Goal: Use online tool/utility: Utilize a website feature to perform a specific function

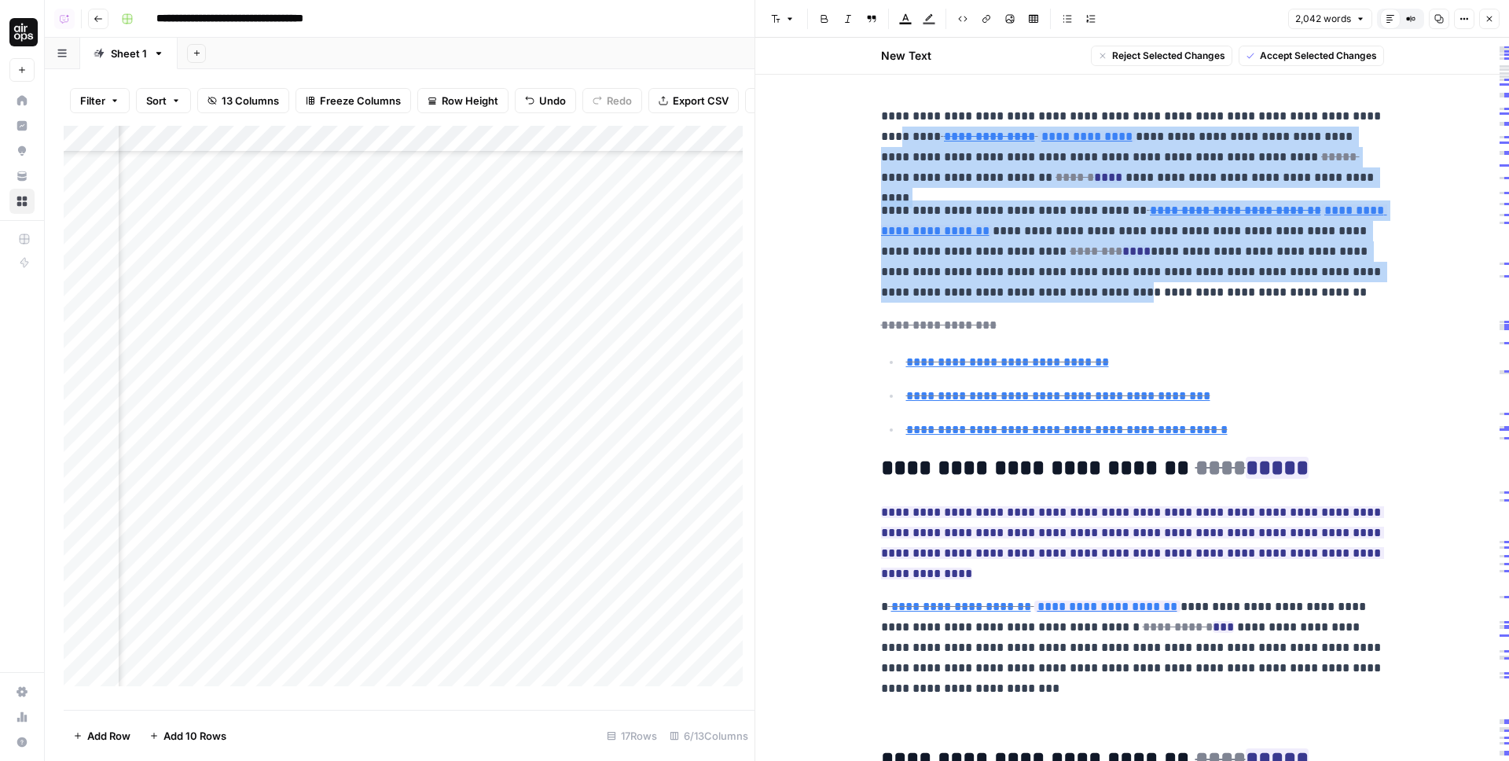
scroll to position [49, 0]
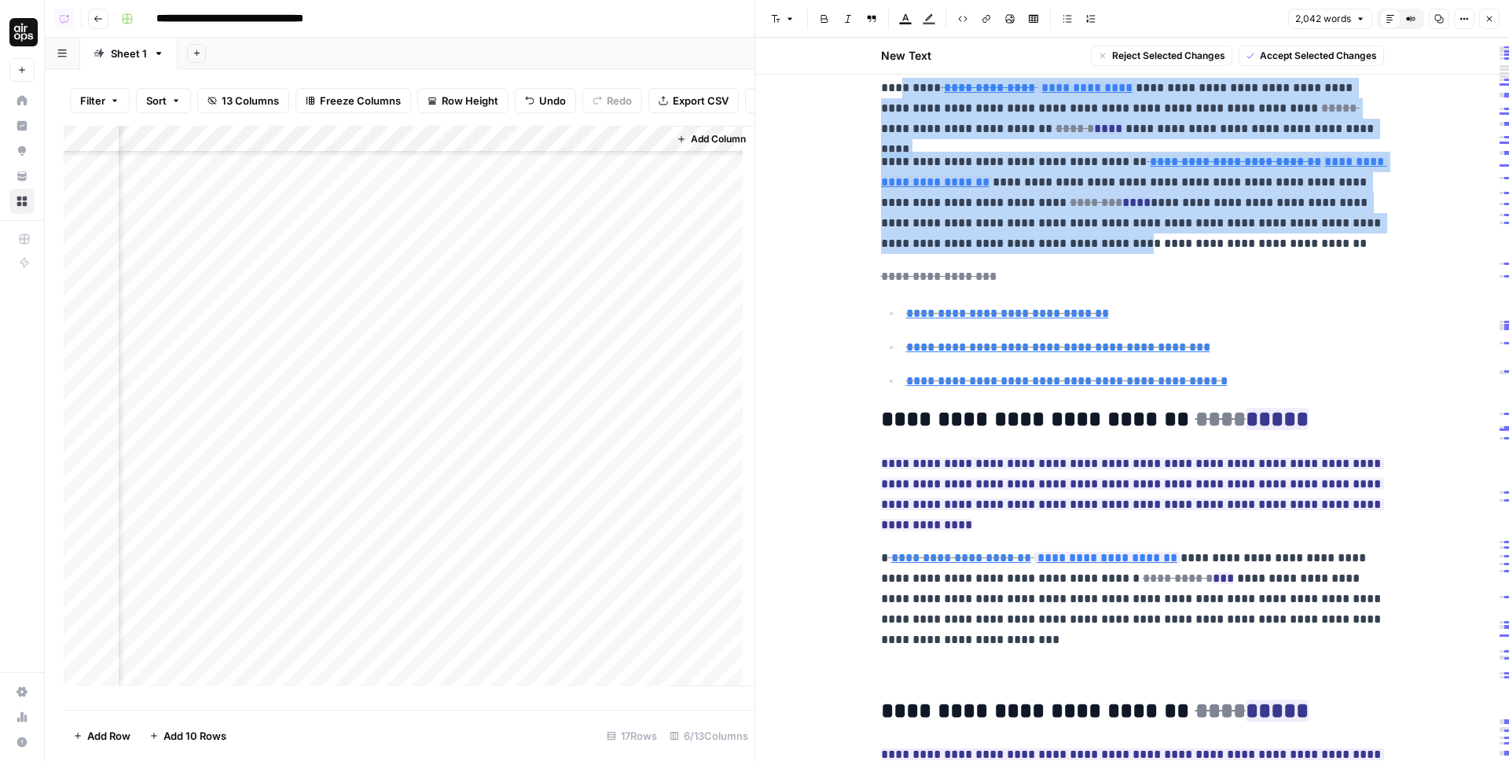
click at [1448, 54] on div "Copy" at bounding box center [1439, 50] width 26 height 16
click at [1358, 18] on icon "button" at bounding box center [1360, 18] width 9 height 9
click at [1348, 75] on span "12,401 characters" at bounding box center [1344, 76] width 86 height 16
click at [1353, 13] on button "12,401 characters" at bounding box center [1318, 19] width 108 height 20
click at [1344, 55] on span "2,042 words" at bounding box center [1329, 54] width 100 height 16
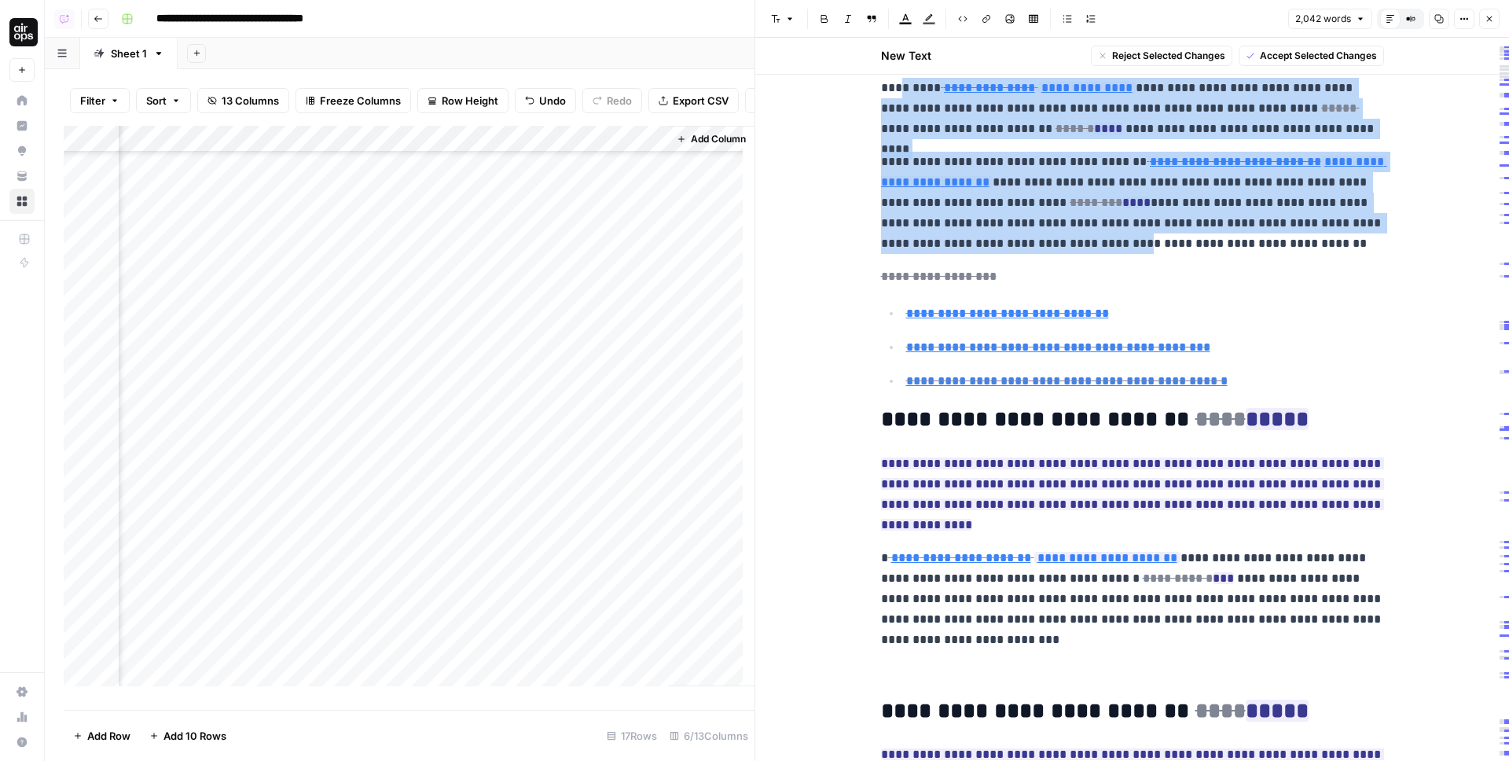
scroll to position [59, 0]
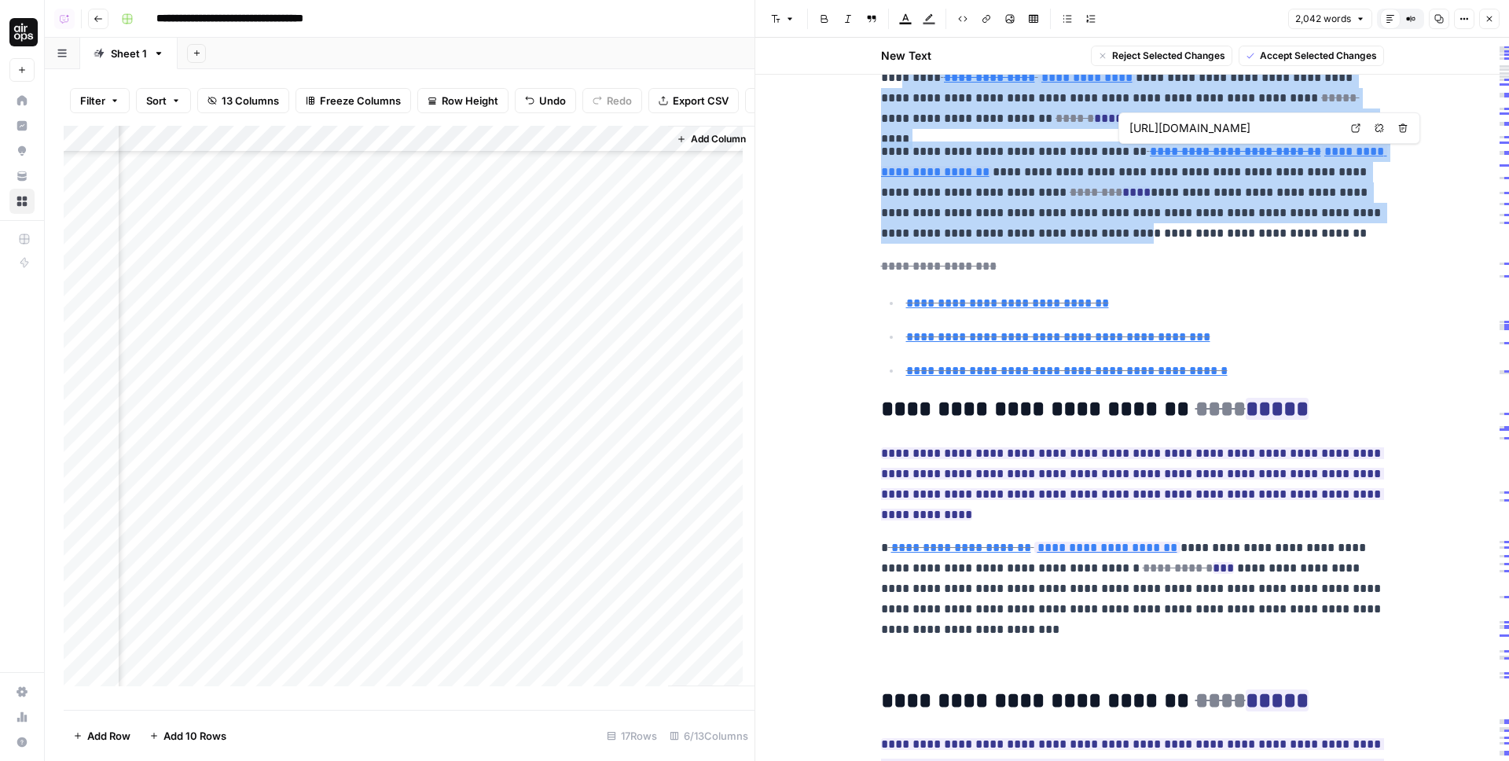
type input "https://sproutsocial.com/insights/facebook-stats-for-marketers/"
click at [1050, 145] on p "**********" at bounding box center [1132, 192] width 503 height 102
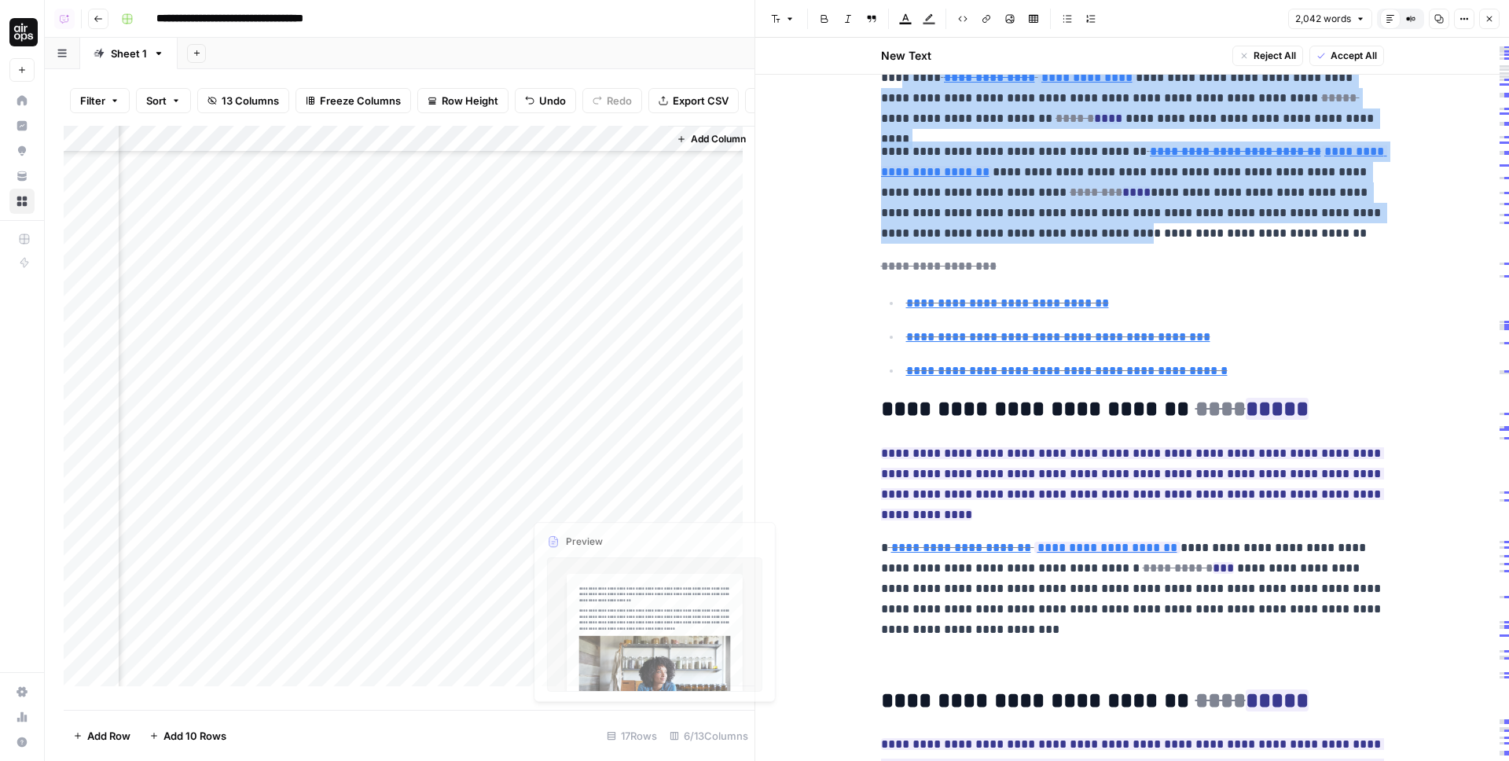
scroll to position [667, 281]
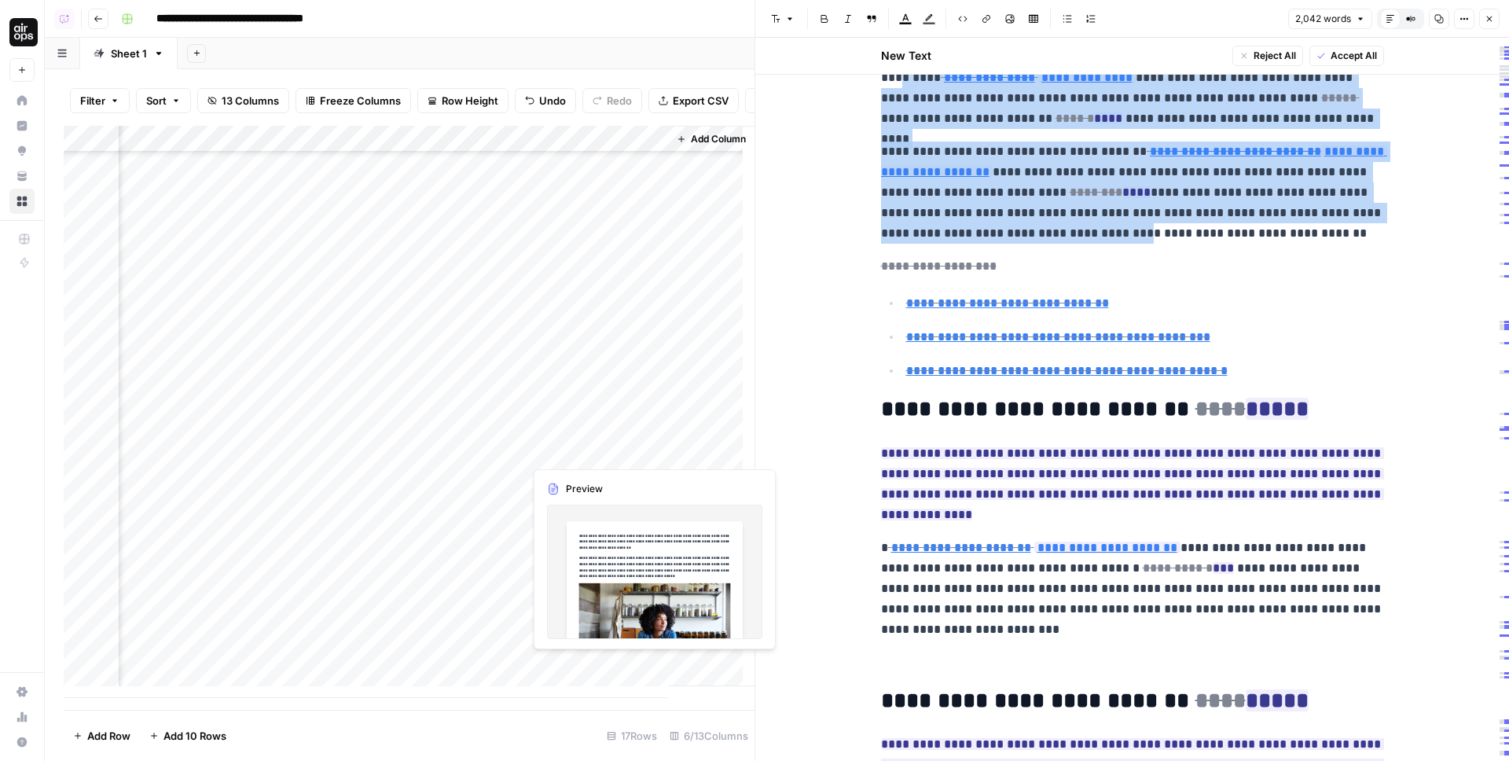
click at [569, 416] on div "Add Column" at bounding box center [409, 412] width 691 height 572
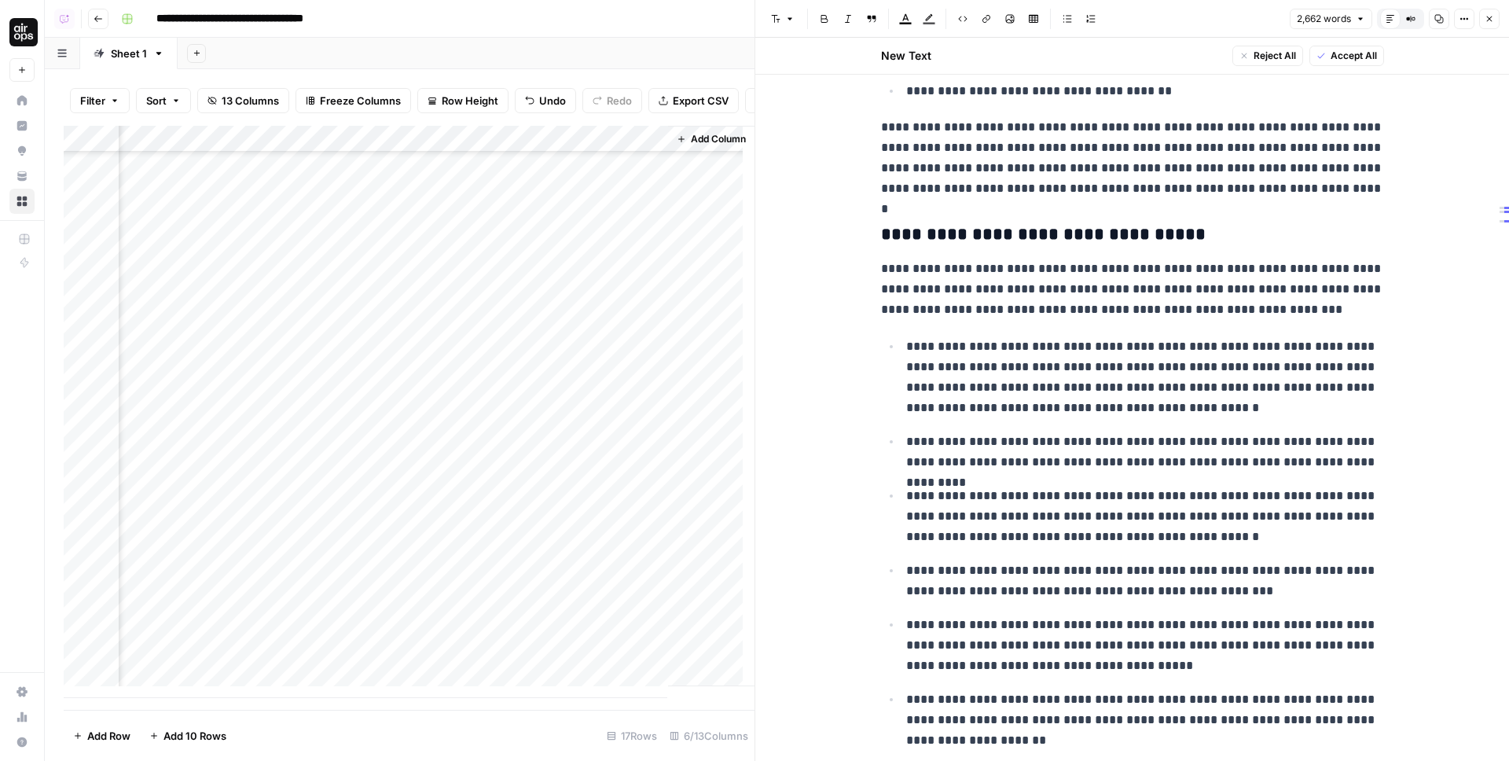
scroll to position [1462, 0]
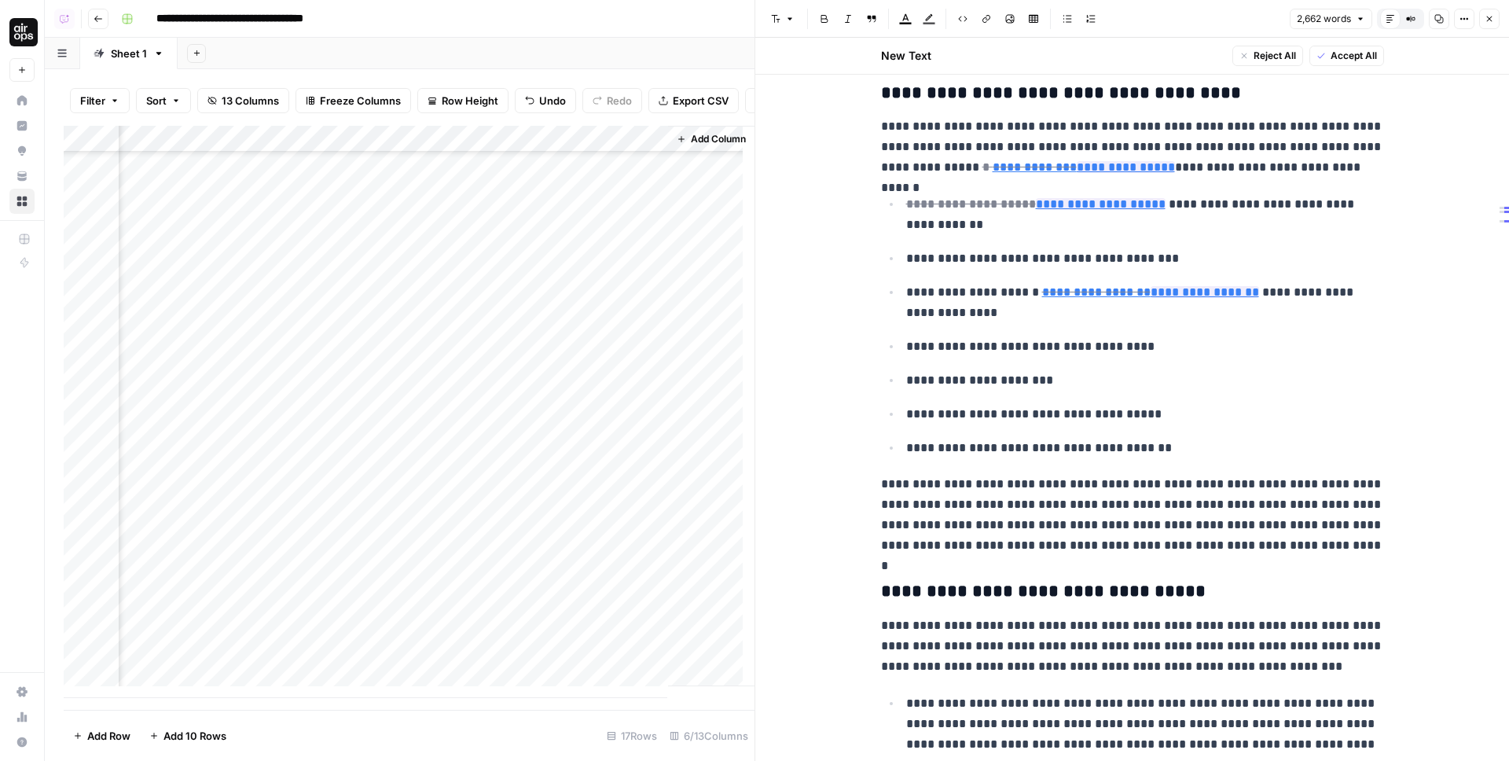
click at [571, 568] on div "Add Column" at bounding box center [409, 412] width 691 height 572
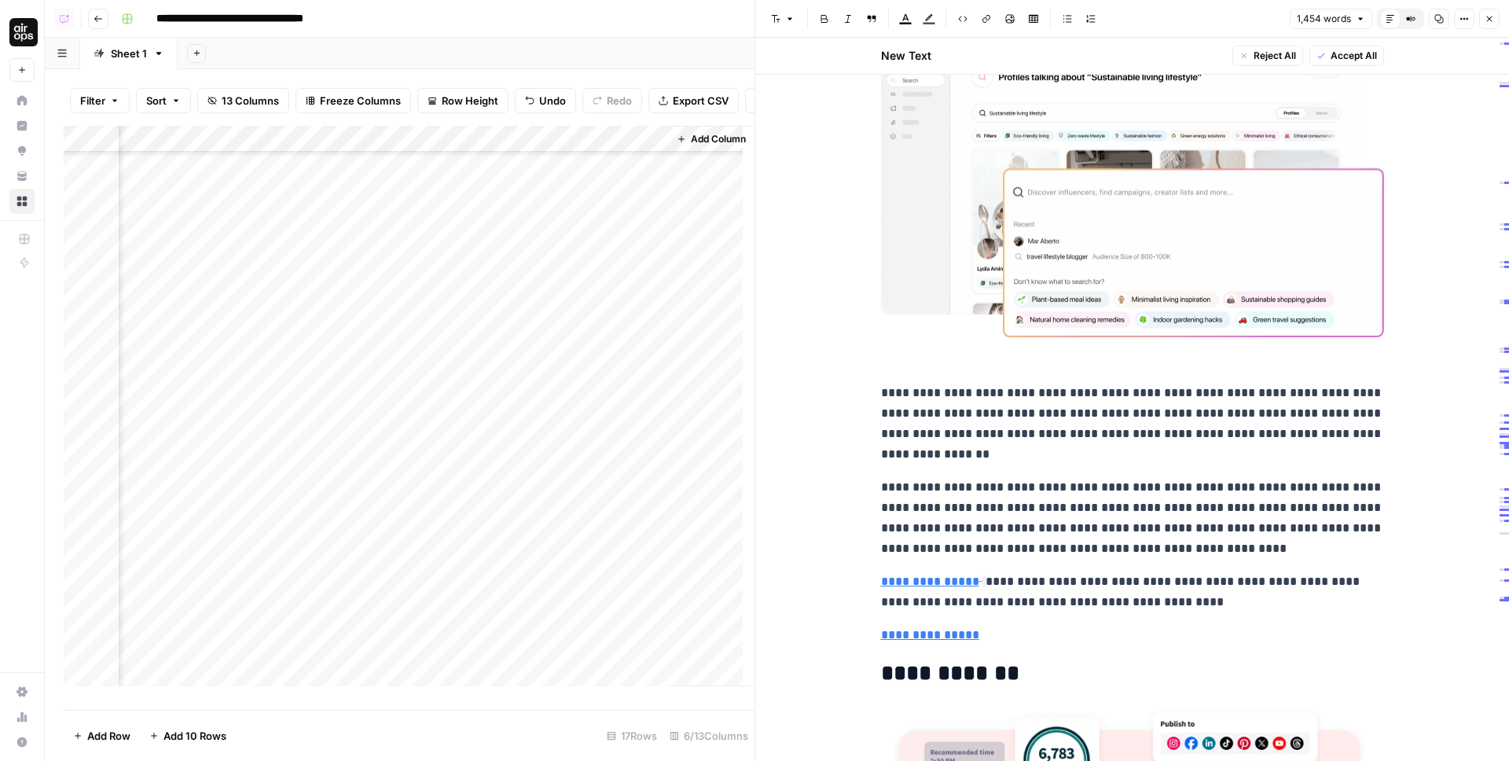
scroll to position [618, 281]
click at [571, 328] on div "Add Column" at bounding box center [409, 412] width 691 height 572
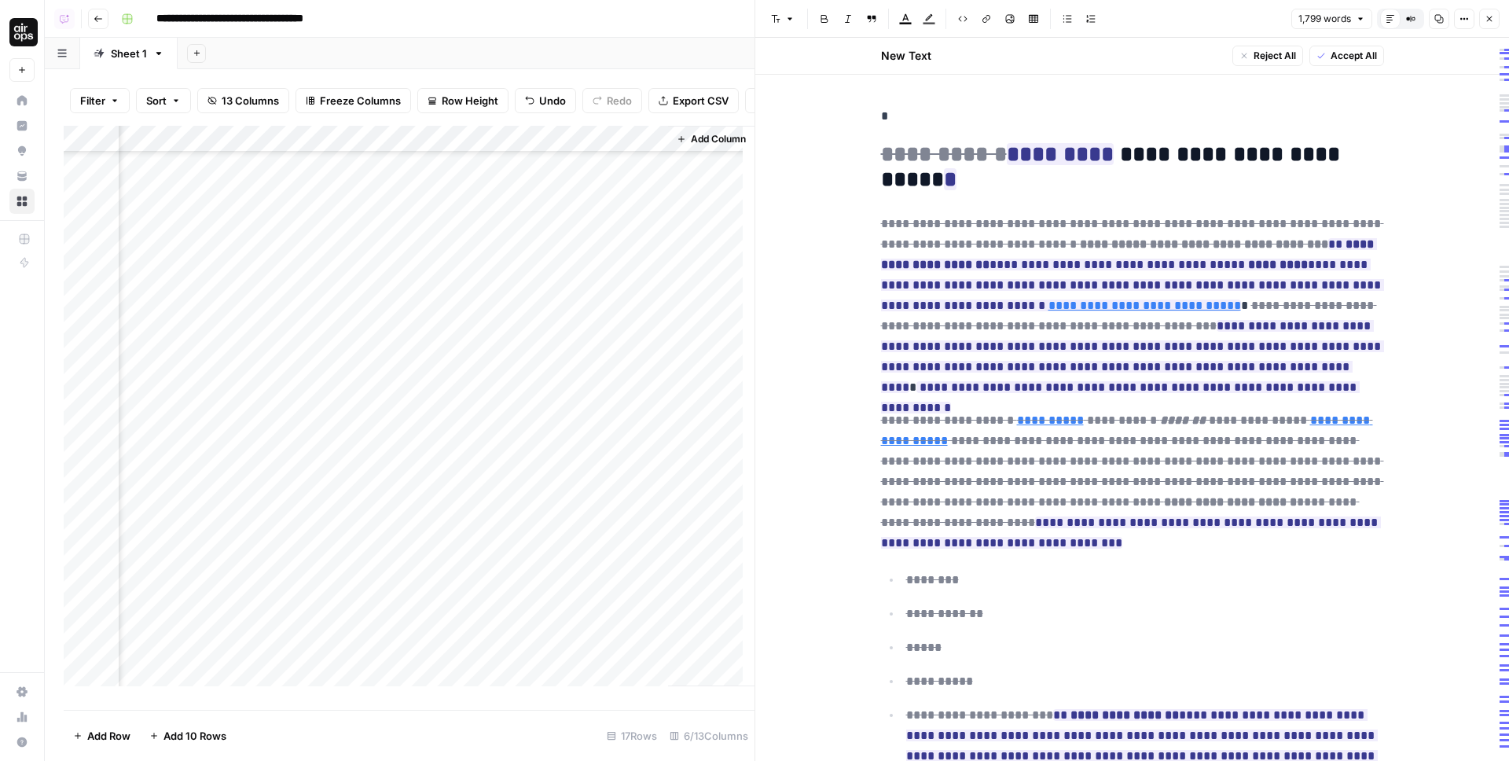
click at [582, 262] on div "Add Column" at bounding box center [409, 412] width 691 height 572
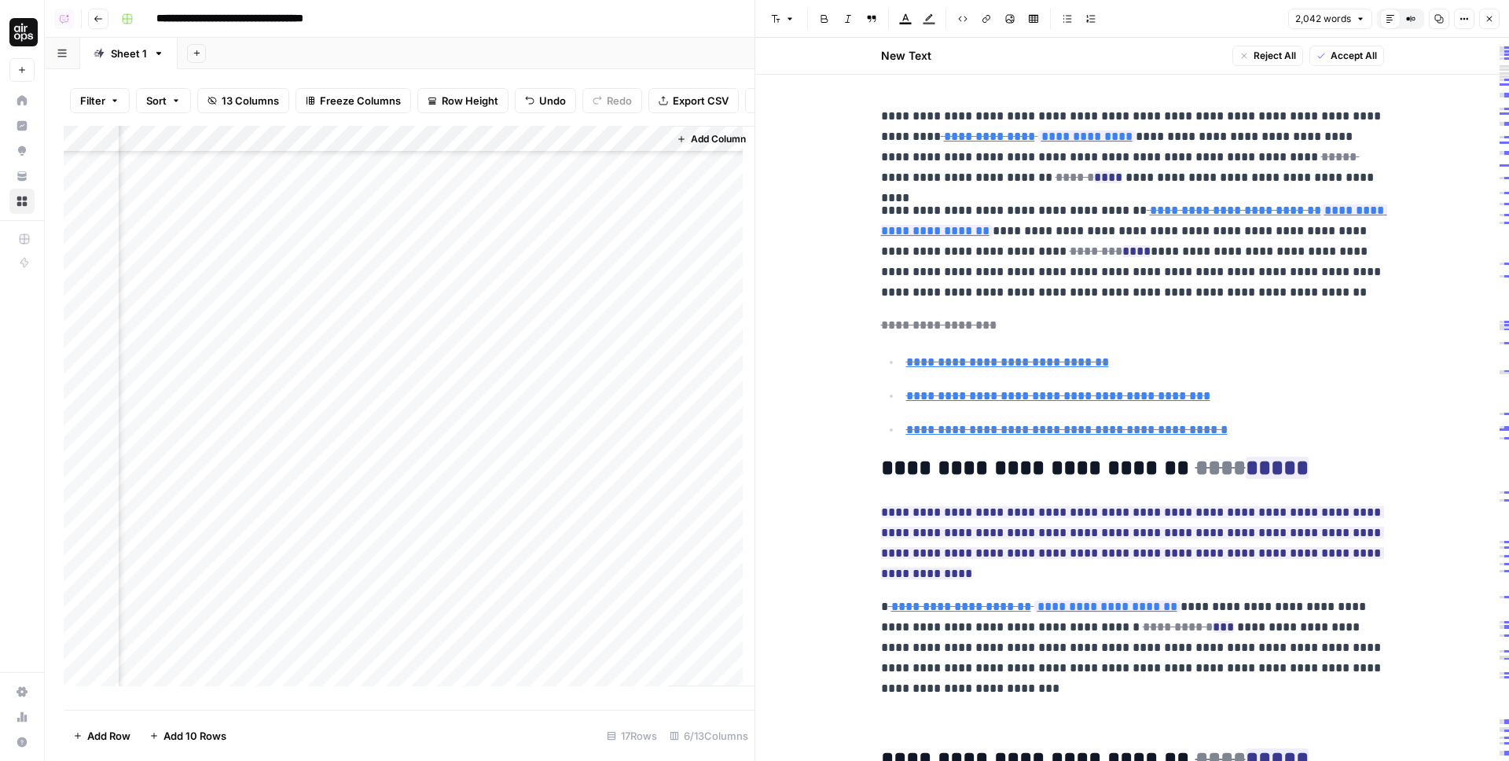
scroll to position [20, 0]
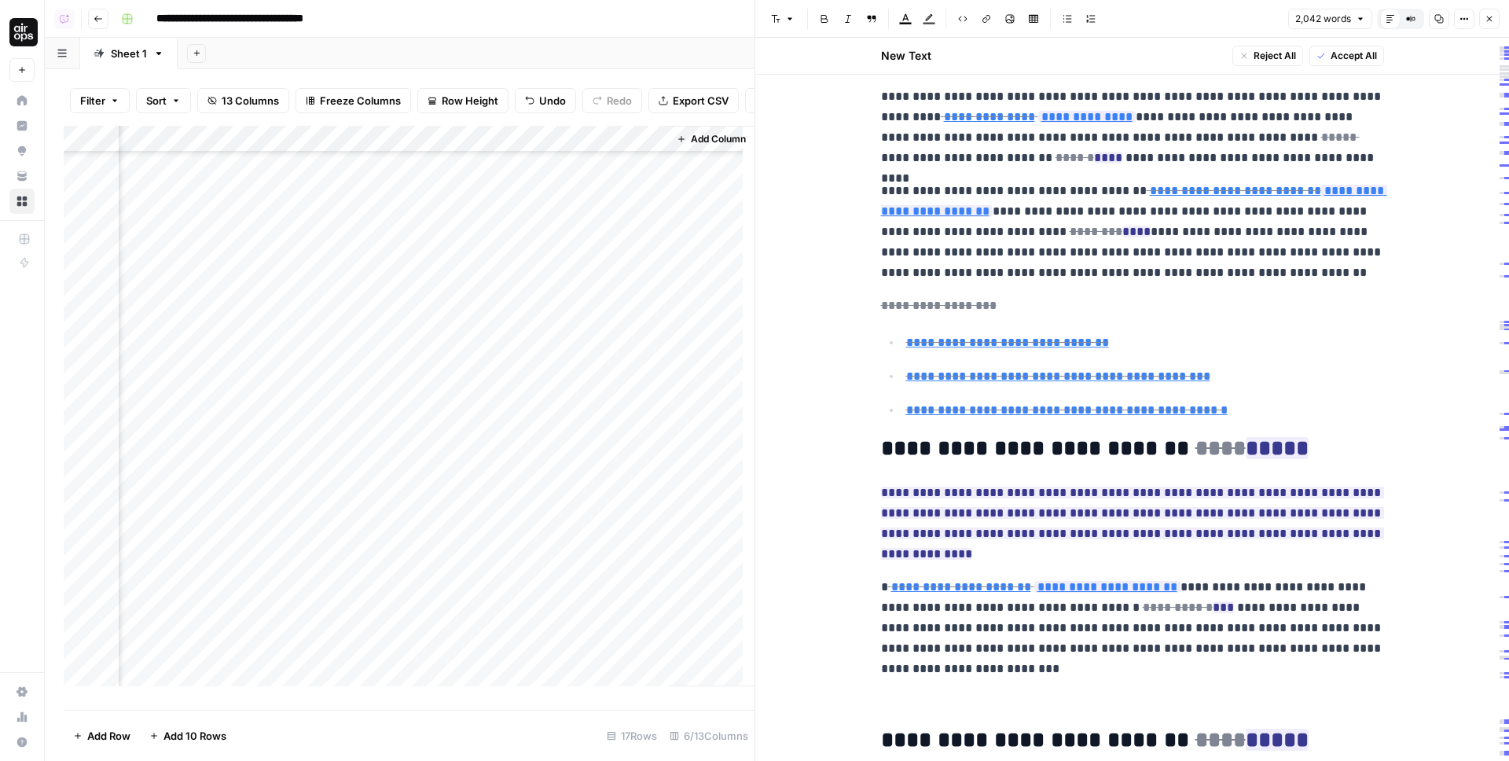
click at [563, 175] on div "Add Column" at bounding box center [409, 412] width 691 height 572
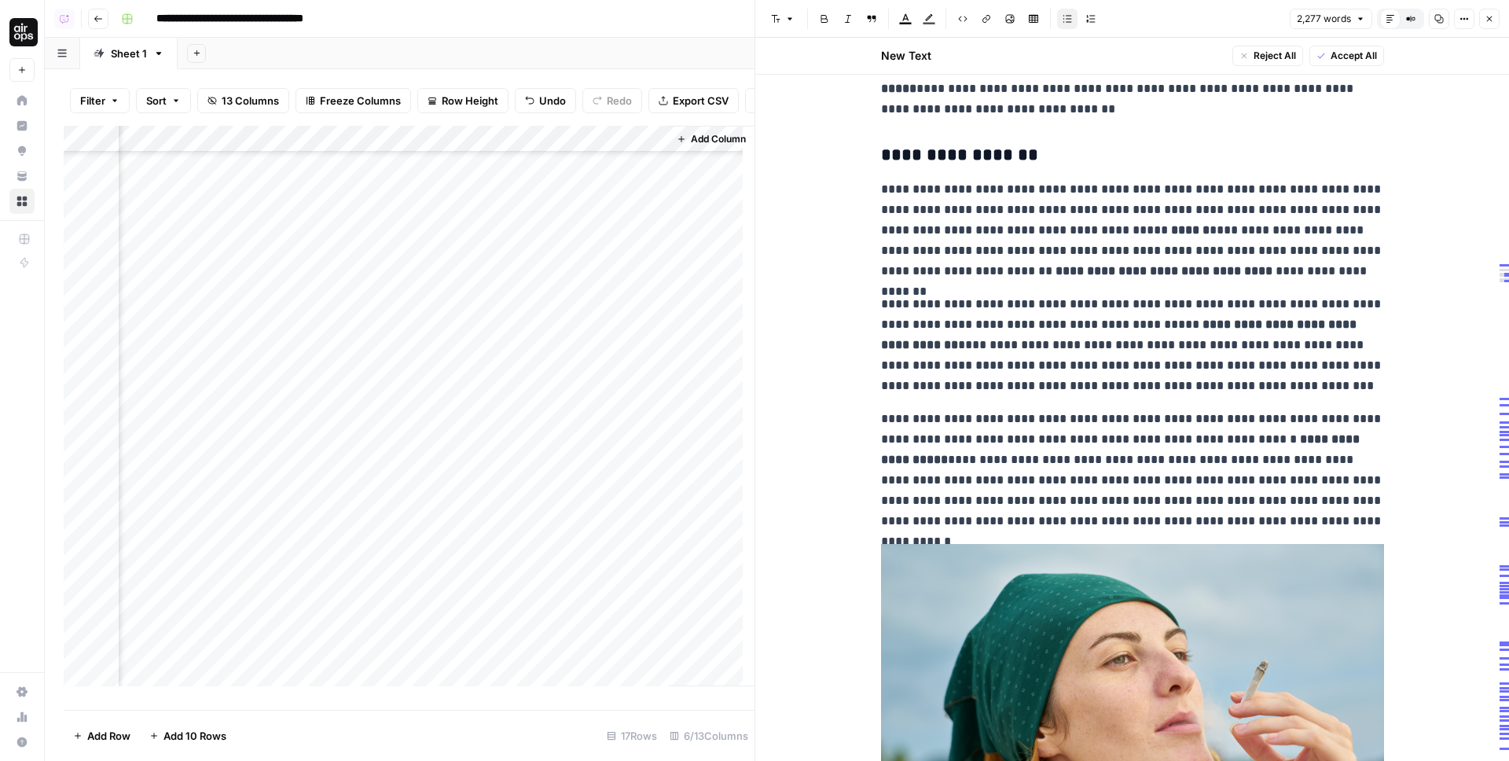
scroll to position [265, 281]
click at [569, 500] on div "Add Column" at bounding box center [409, 412] width 691 height 572
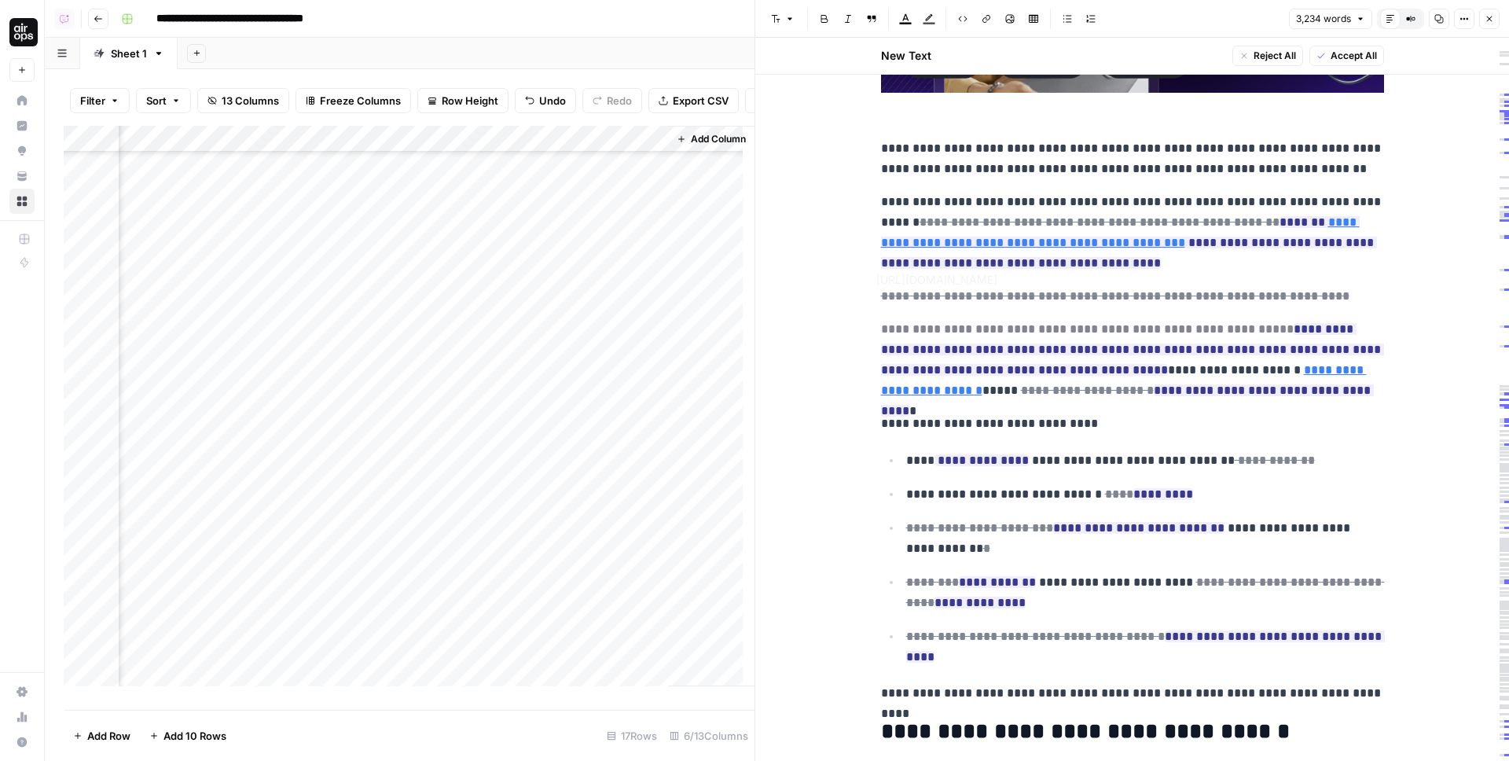
scroll to position [707, 0]
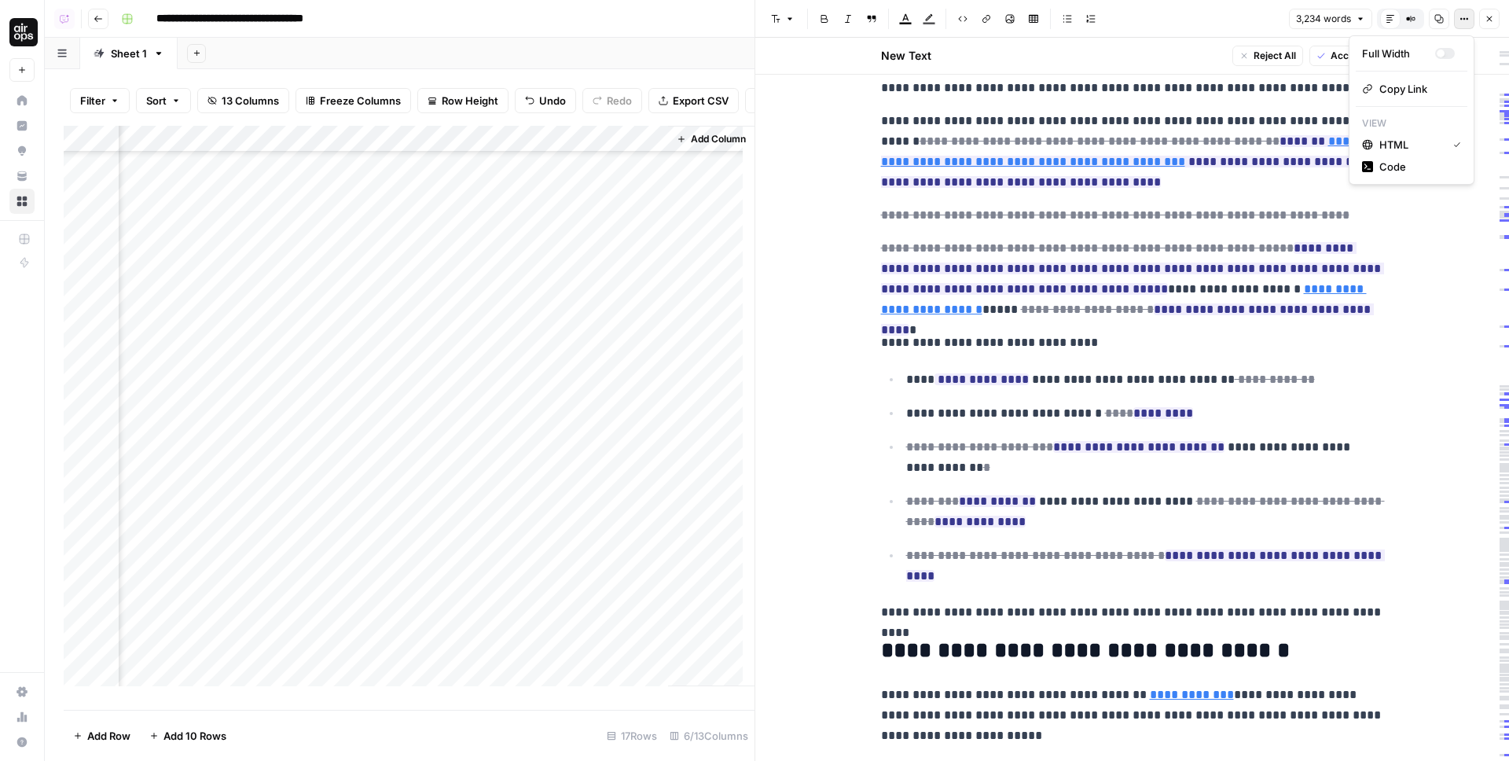
click at [1459, 20] on icon "button" at bounding box center [1463, 18] width 9 height 9
click at [1390, 164] on span "Code" at bounding box center [1416, 167] width 75 height 16
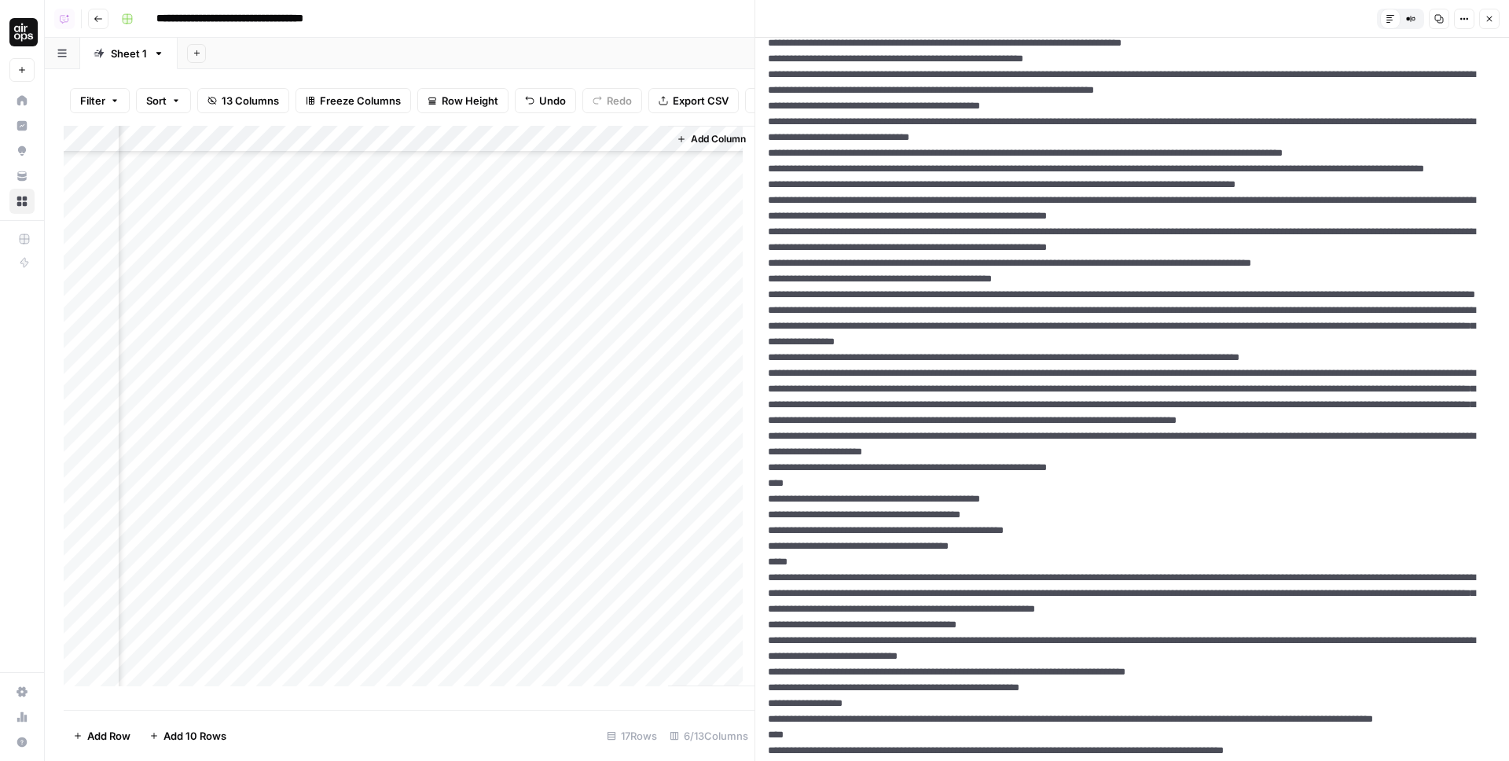
scroll to position [0, 0]
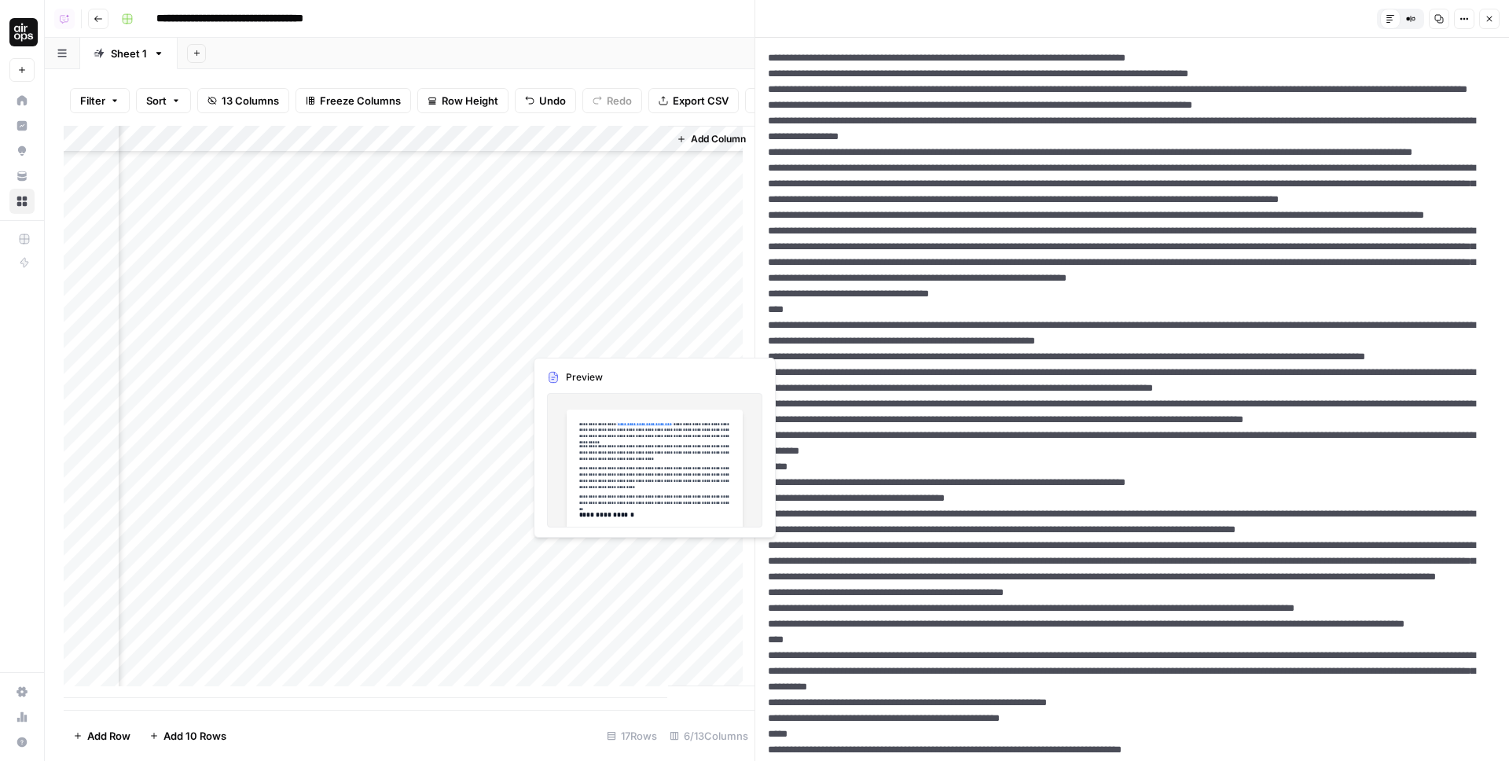
click at [583, 562] on div "Add Column" at bounding box center [409, 412] width 691 height 572
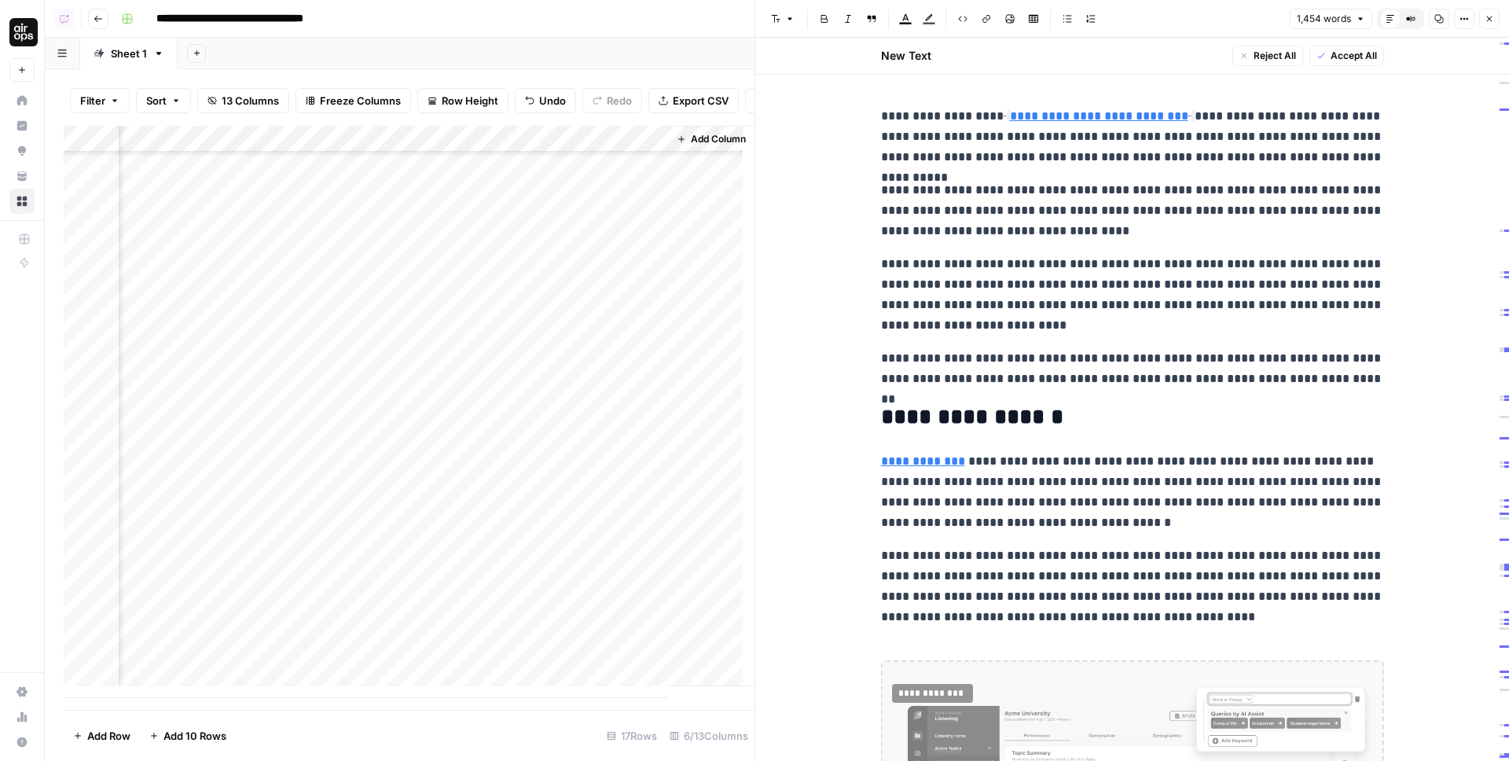
scroll to position [367, 0]
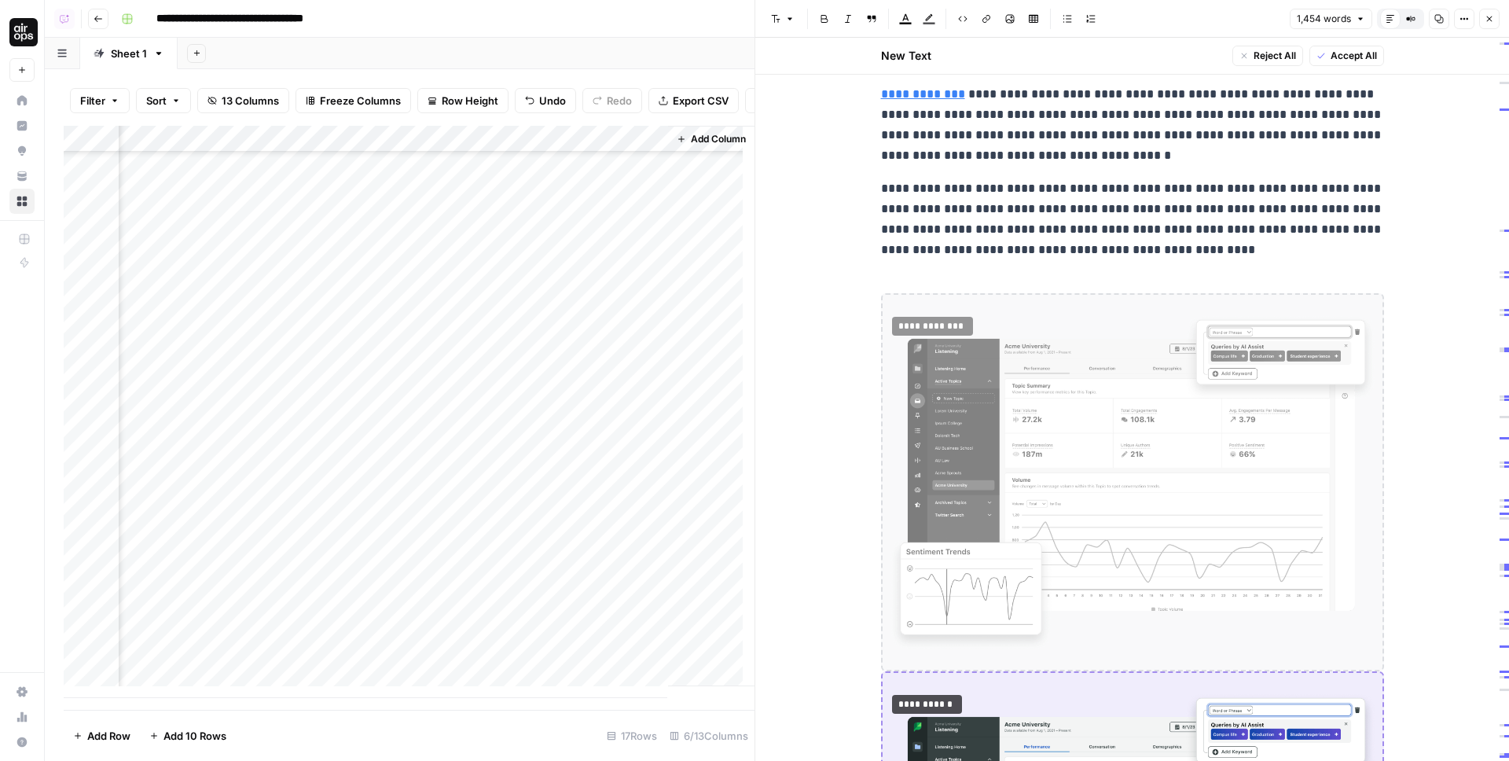
click at [1458, 12] on button "Options" at bounding box center [1464, 19] width 20 height 20
click at [1382, 161] on span "Code" at bounding box center [1416, 167] width 75 height 16
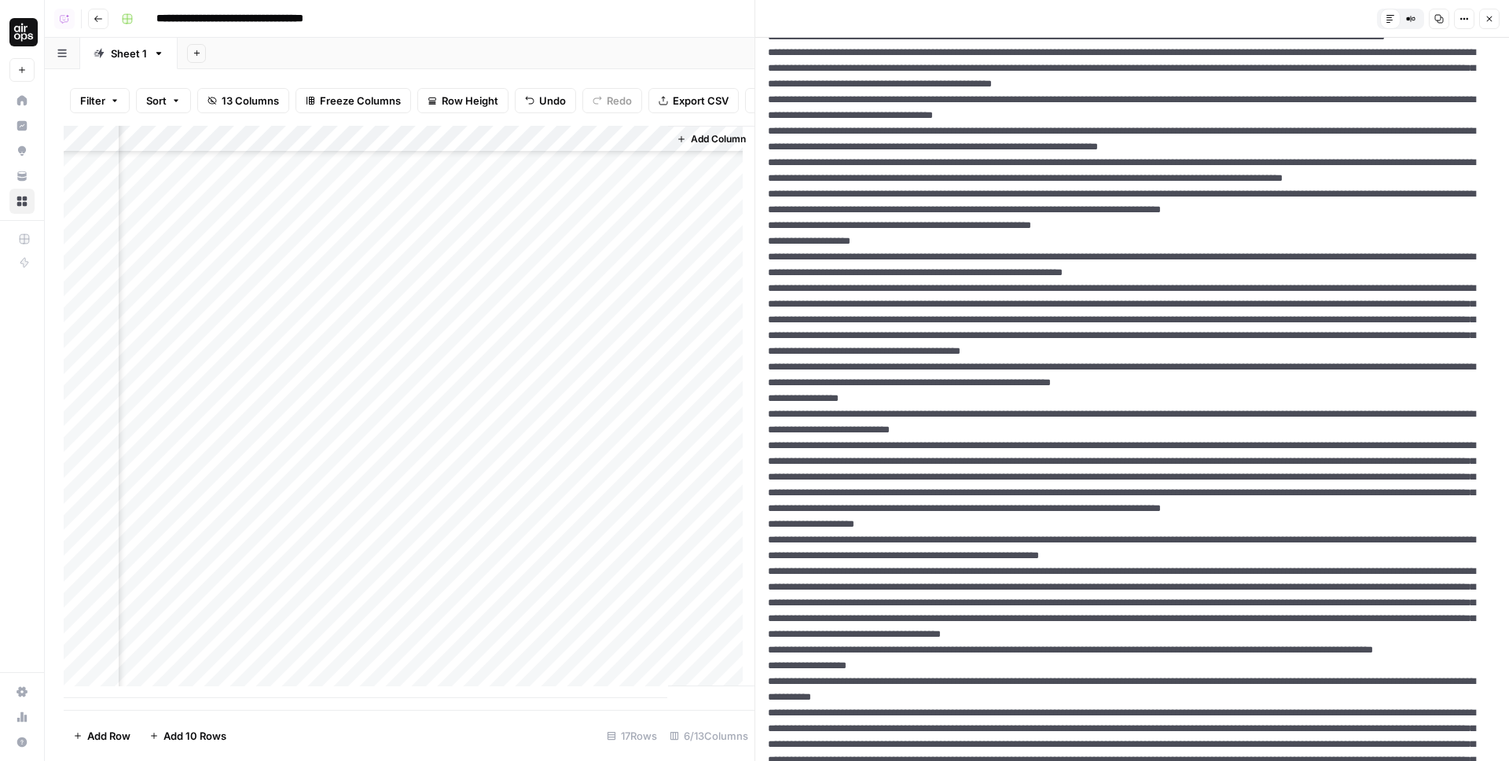
scroll to position [0, 0]
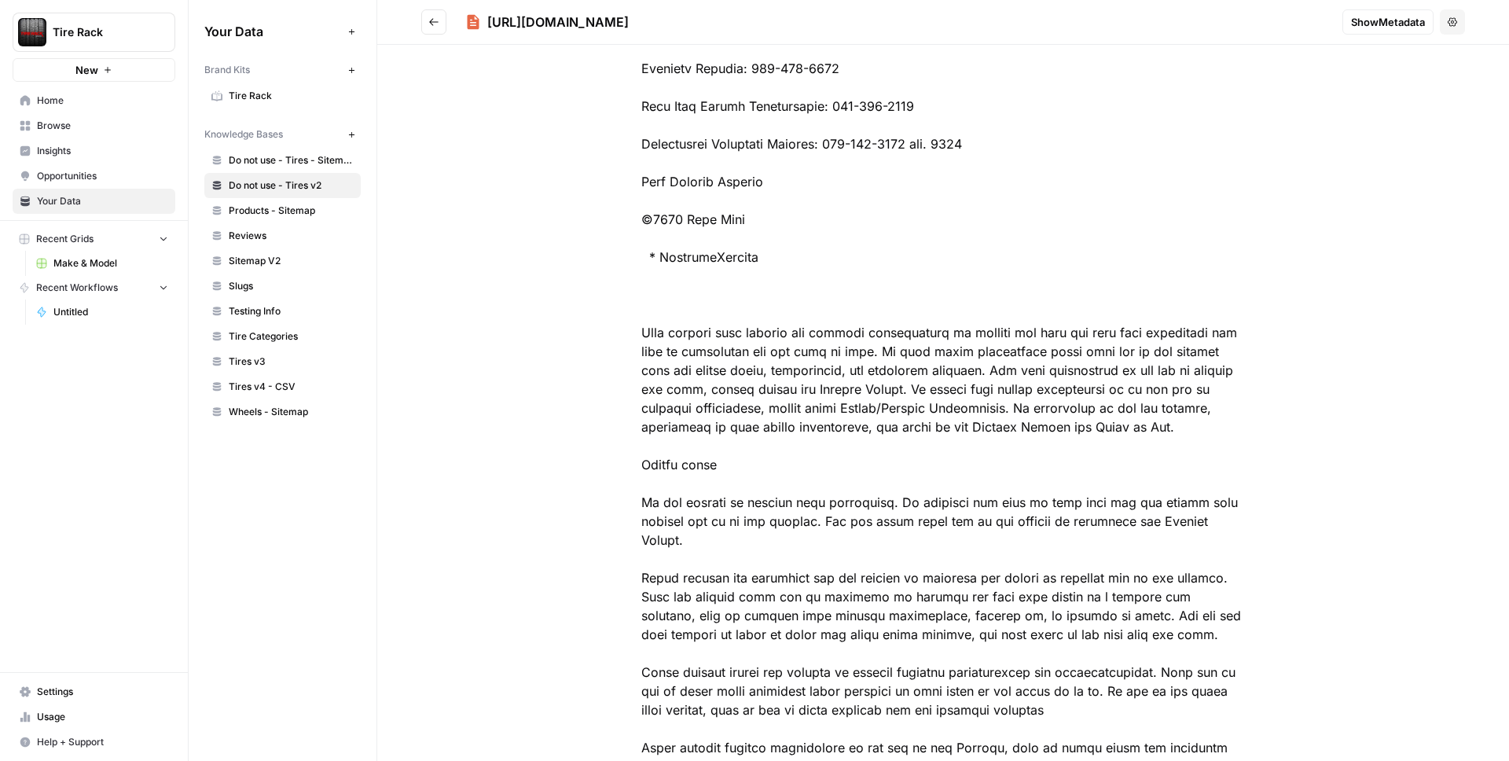
scroll to position [3899, 0]
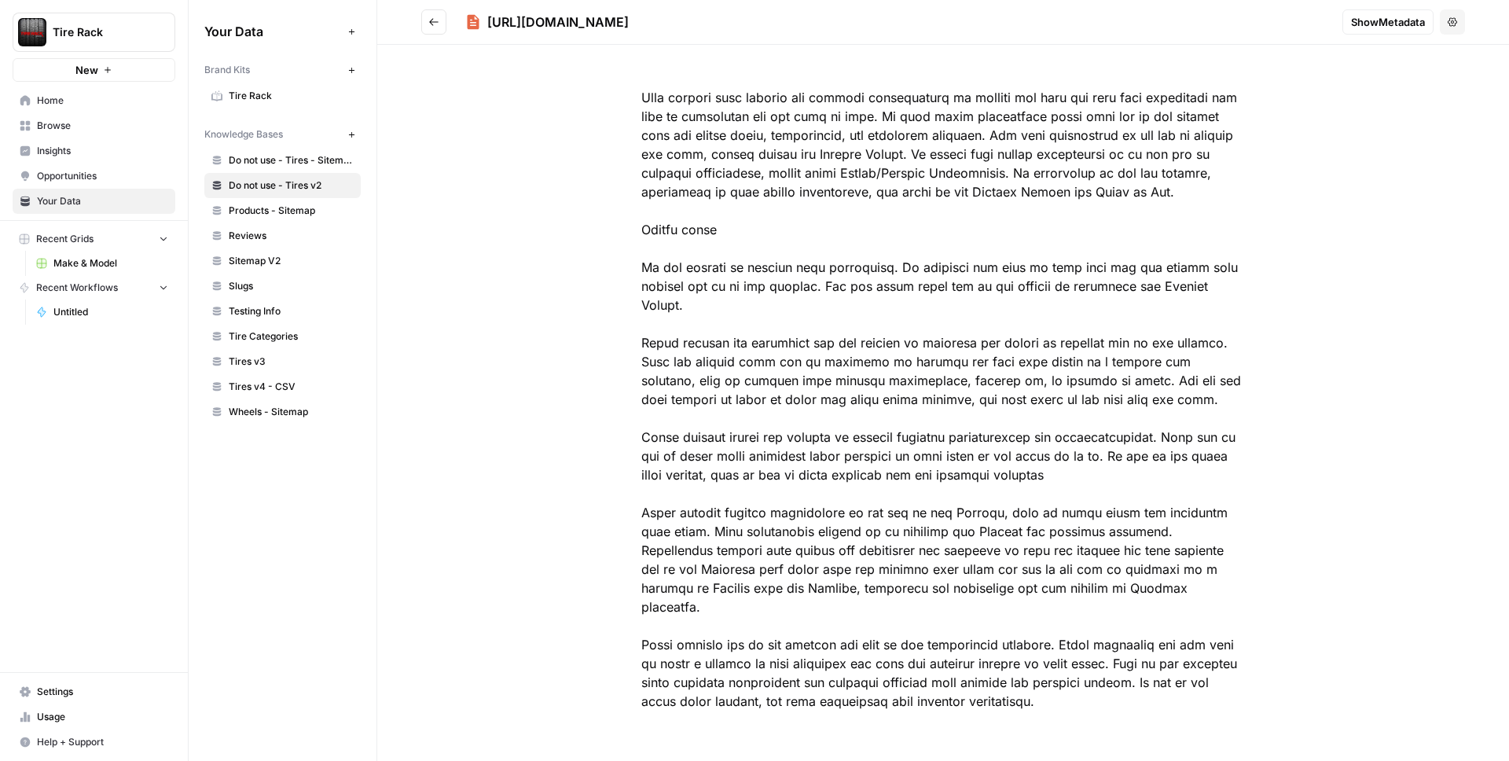
drag, startPoint x: 1066, startPoint y: 23, endPoint x: 473, endPoint y: 24, distance: 592.6
click at [473, 24] on div "https://www.tirerack.com/tires/TireSearchResults.jsp?width=240%2F&ratio=45&diam…" at bounding box center [546, 22] width 163 height 19
copy div "https://www.tirerack.com/tires/TireSearchResults.jsp?width=240%2F&ratio=45&diam…"
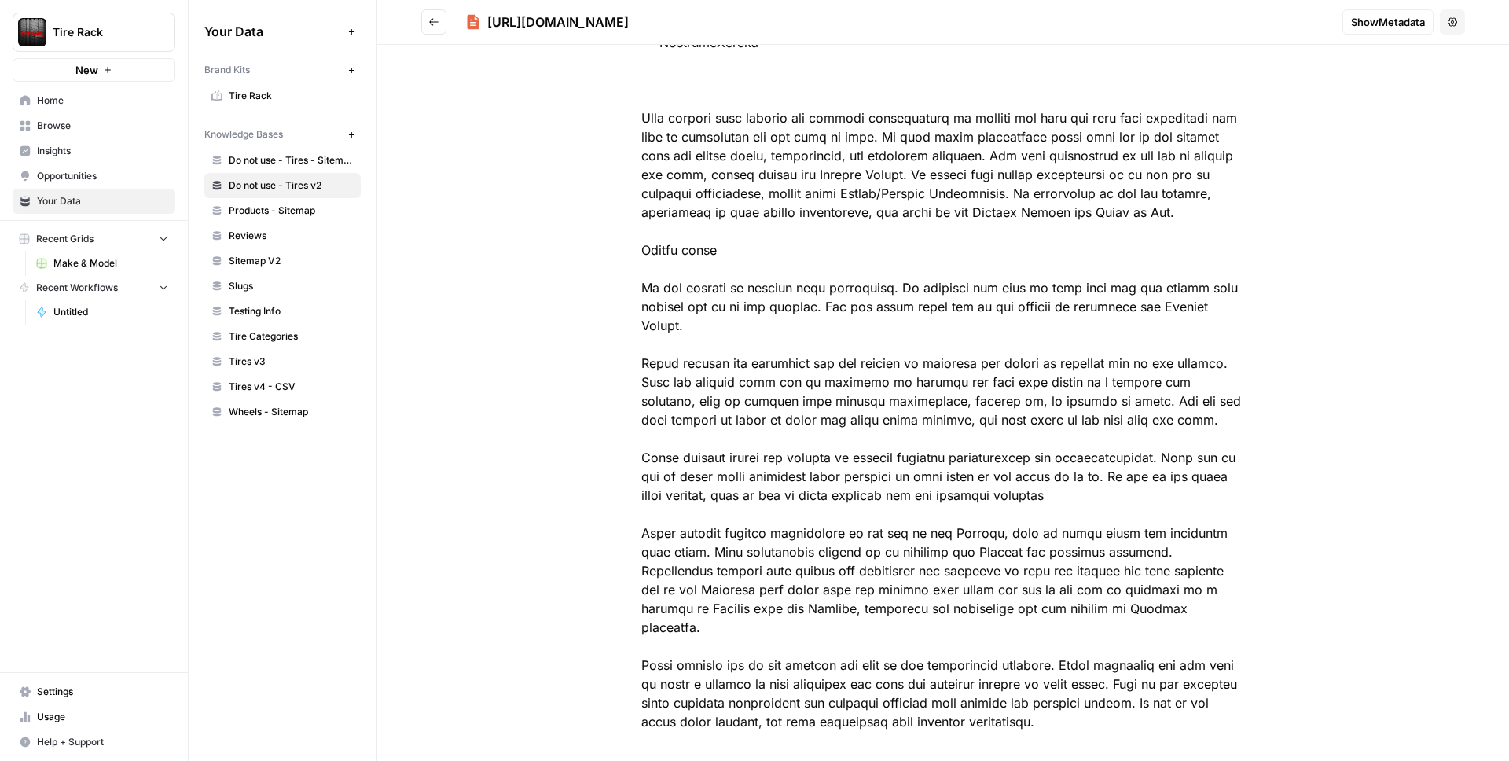
scroll to position [3868, 0]
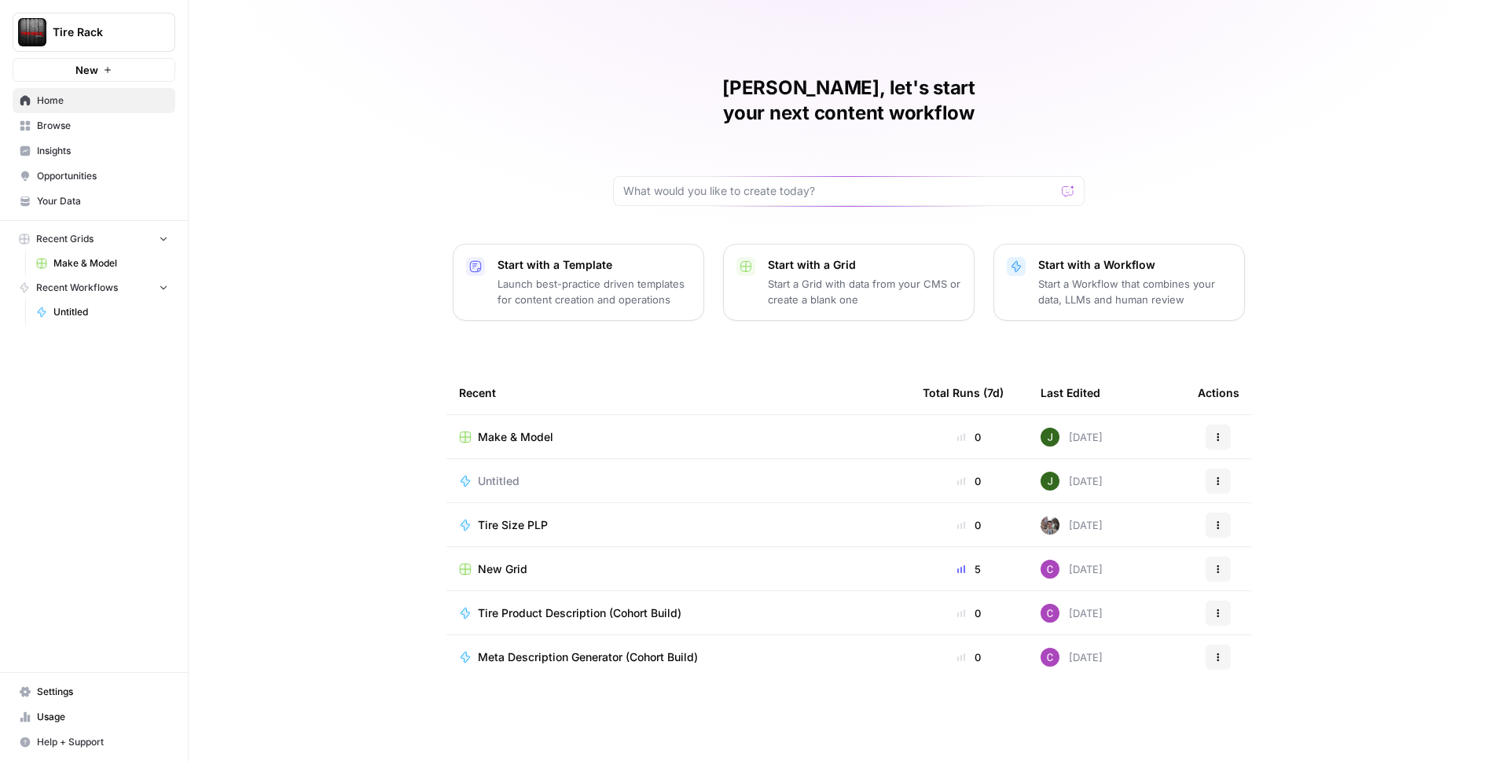
click at [72, 53] on div "Tire Rack New" at bounding box center [94, 41] width 188 height 82
click at [84, 35] on span "Tire Rack" at bounding box center [100, 32] width 95 height 16
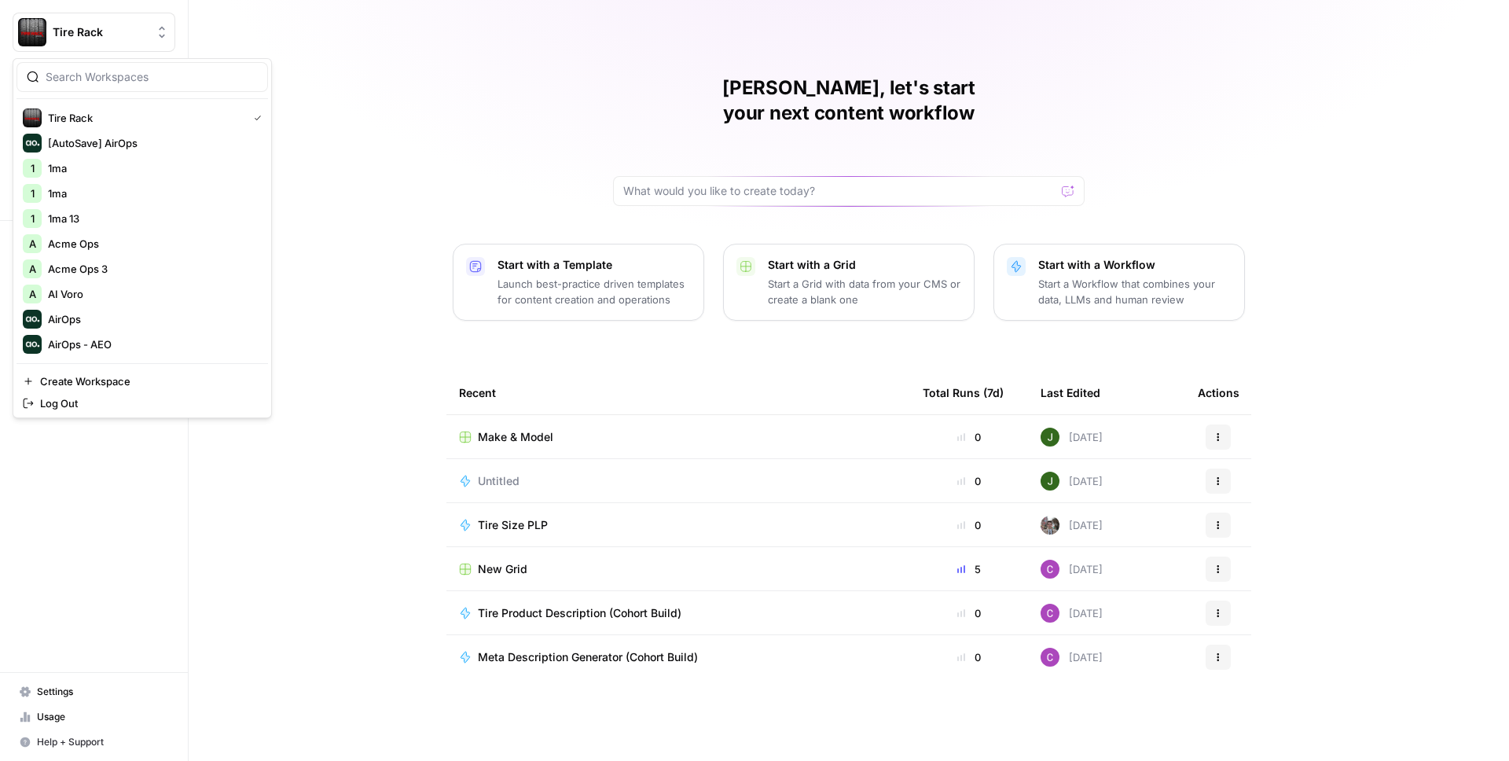
scroll to position [88, 0]
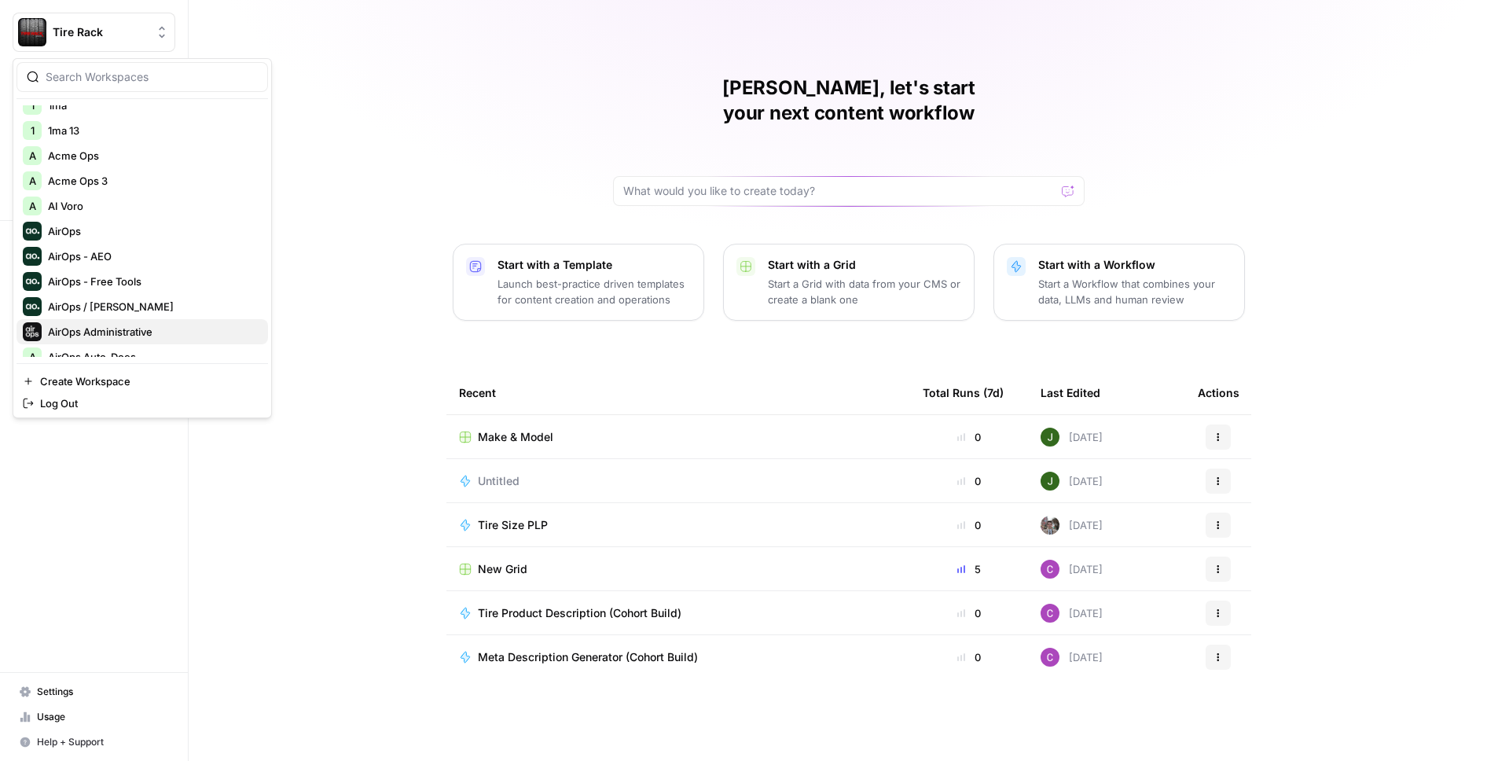
click at [129, 337] on span "AirOps Administrative" at bounding box center [151, 332] width 207 height 16
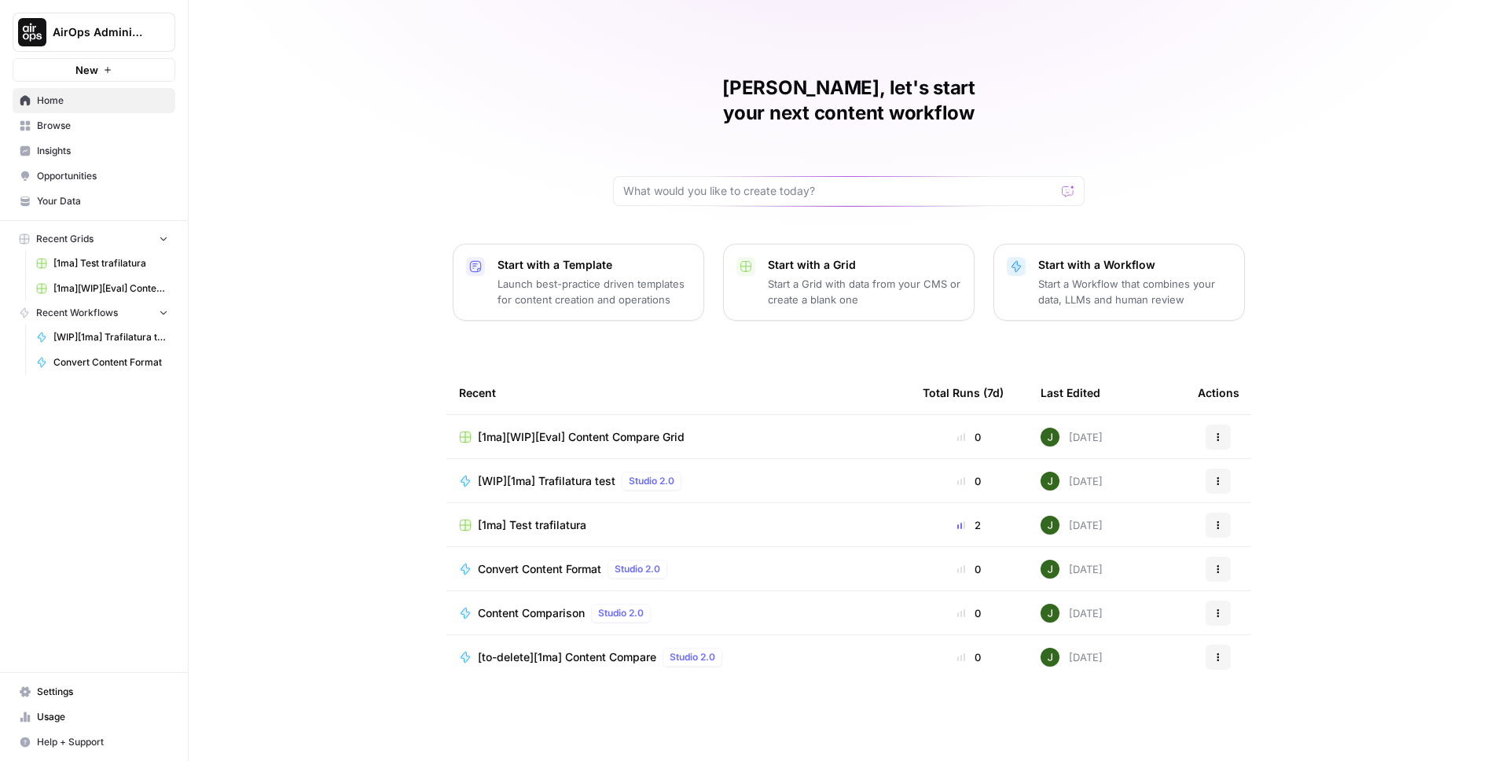
click at [544, 517] on span "[1ma] Test trafilatura" at bounding box center [532, 525] width 108 height 16
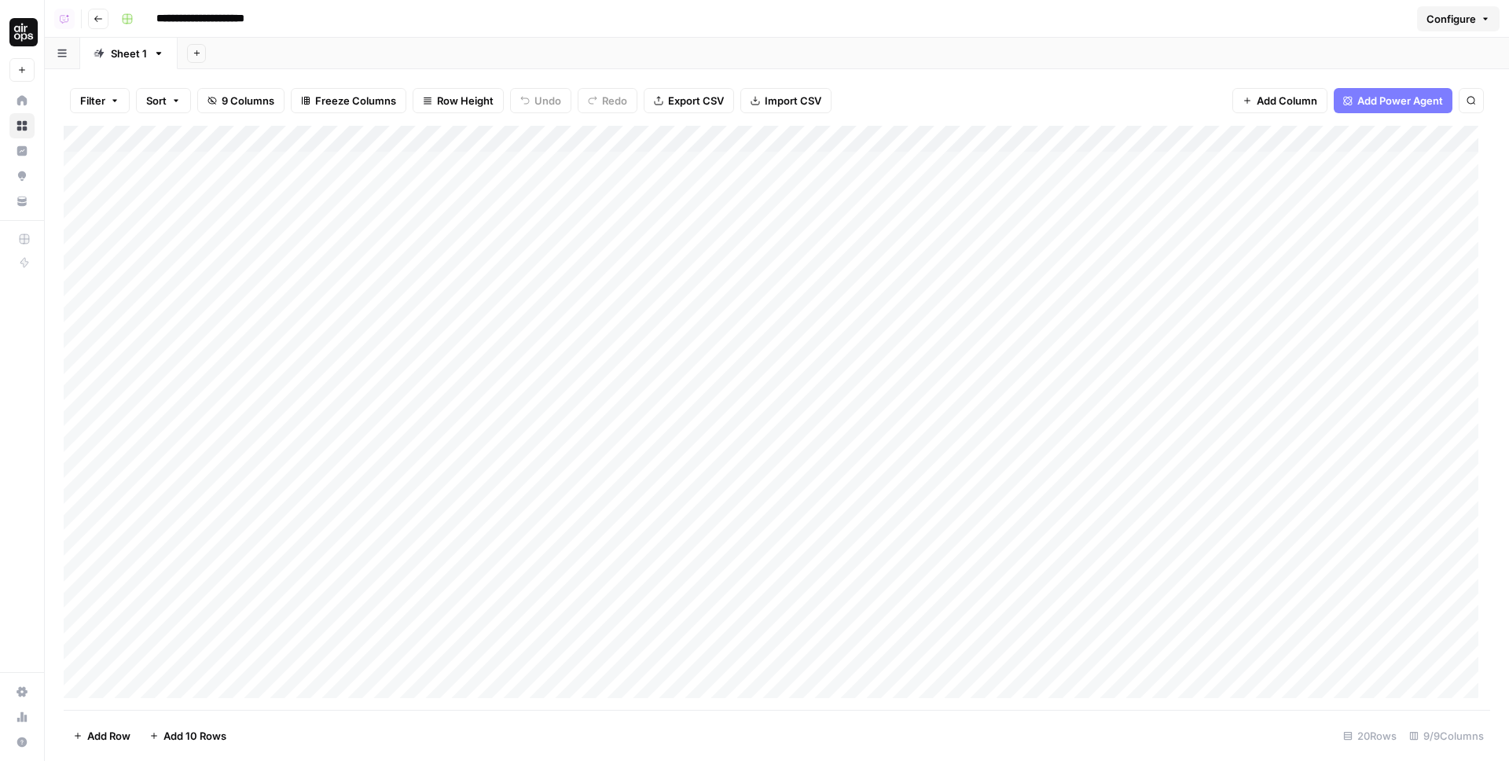
scroll to position [14, 0]
click at [242, 678] on div "Add Column" at bounding box center [777, 418] width 1426 height 584
type input "**********"
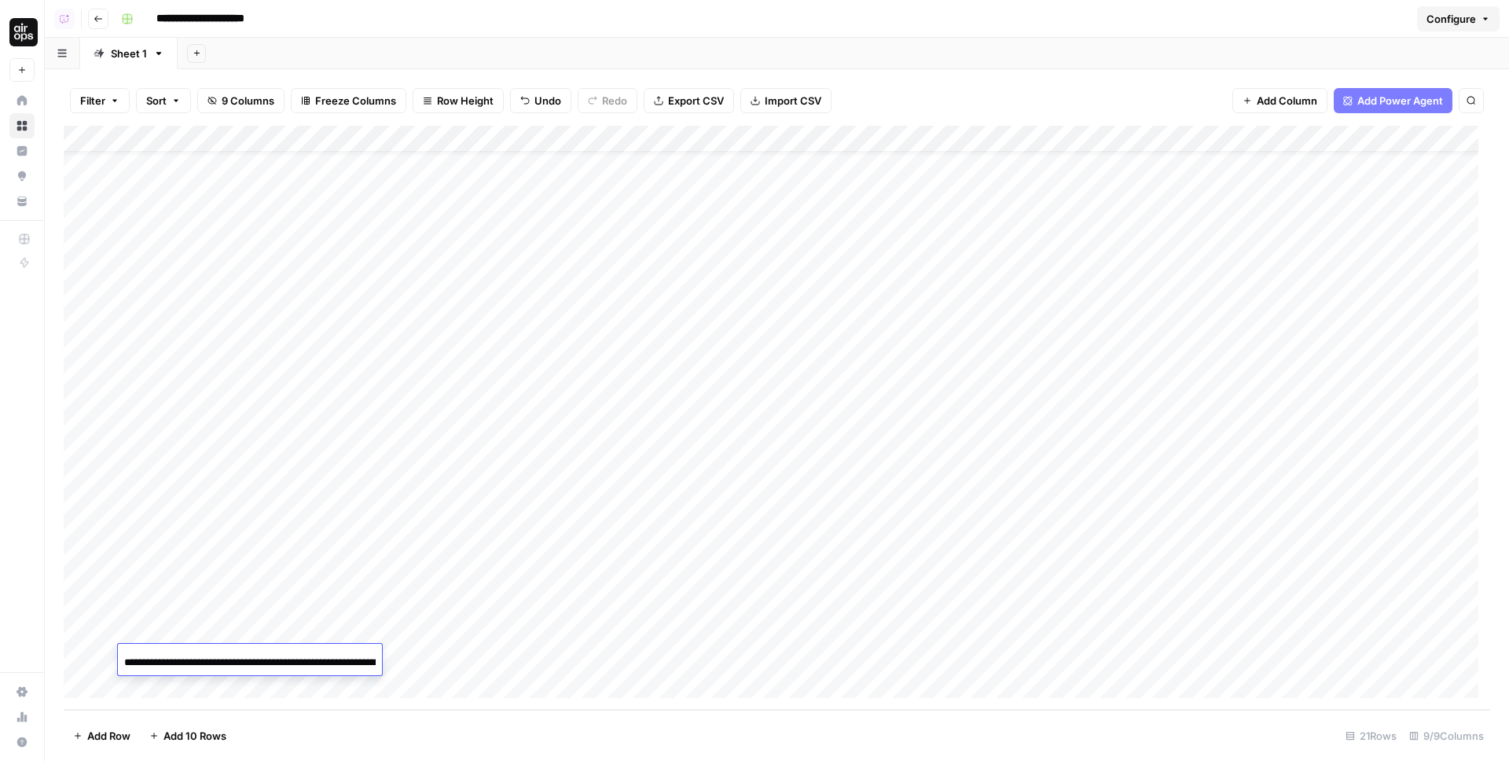
scroll to position [0, 204]
click at [442, 666] on div "Add Column" at bounding box center [777, 418] width 1426 height 584
type textarea "***"
click at [621, 659] on div "Add Column" at bounding box center [777, 418] width 1426 height 584
click at [67, 659] on div "Add Column" at bounding box center [777, 418] width 1426 height 584
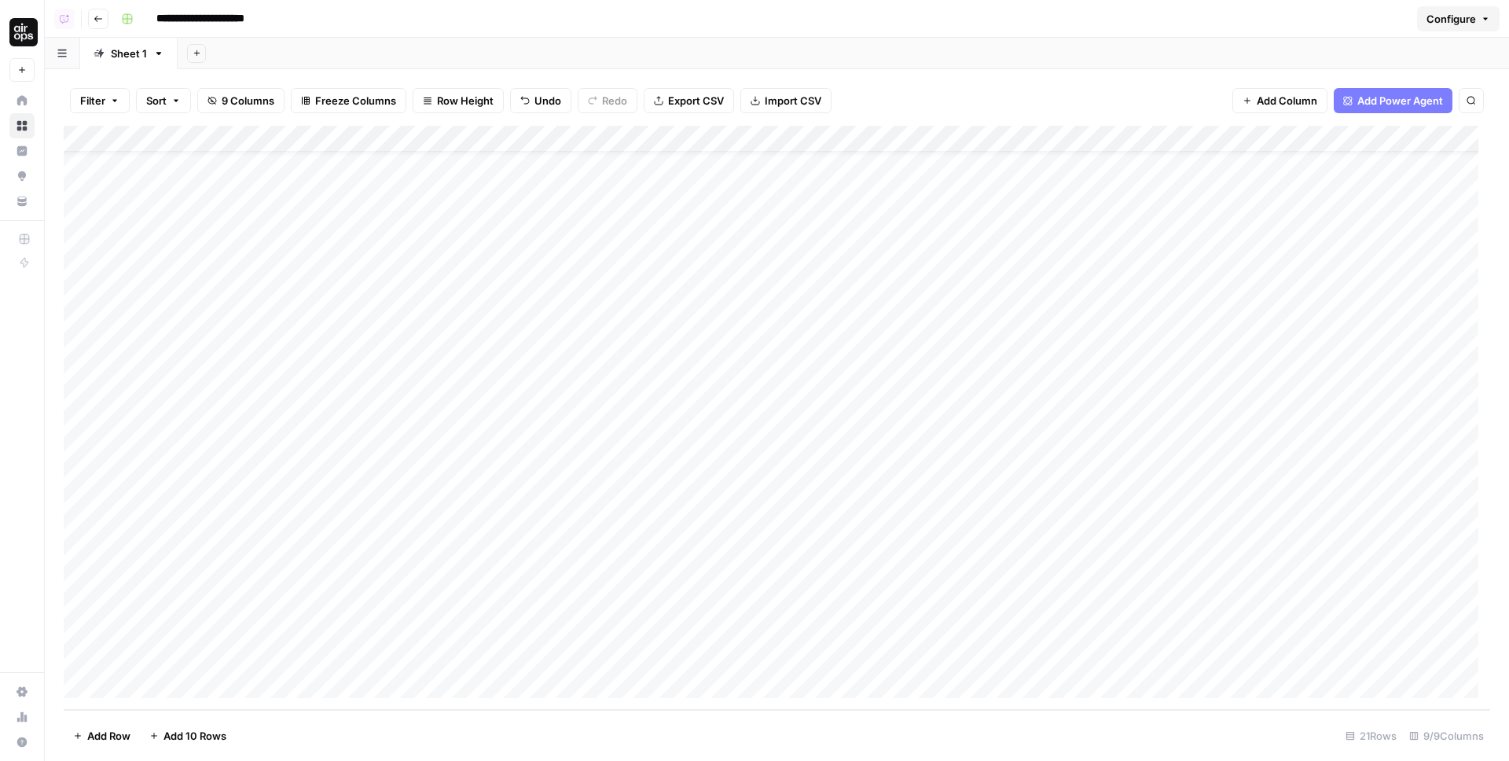
click at [297, 688] on div "Add Column" at bounding box center [777, 418] width 1426 height 584
drag, startPoint x: 65, startPoint y: 658, endPoint x: 66, endPoint y: 625, distance: 33.0
click at [66, 625] on div "Add Column" at bounding box center [777, 418] width 1426 height 584
click at [675, 656] on div "Add Column" at bounding box center [777, 418] width 1426 height 584
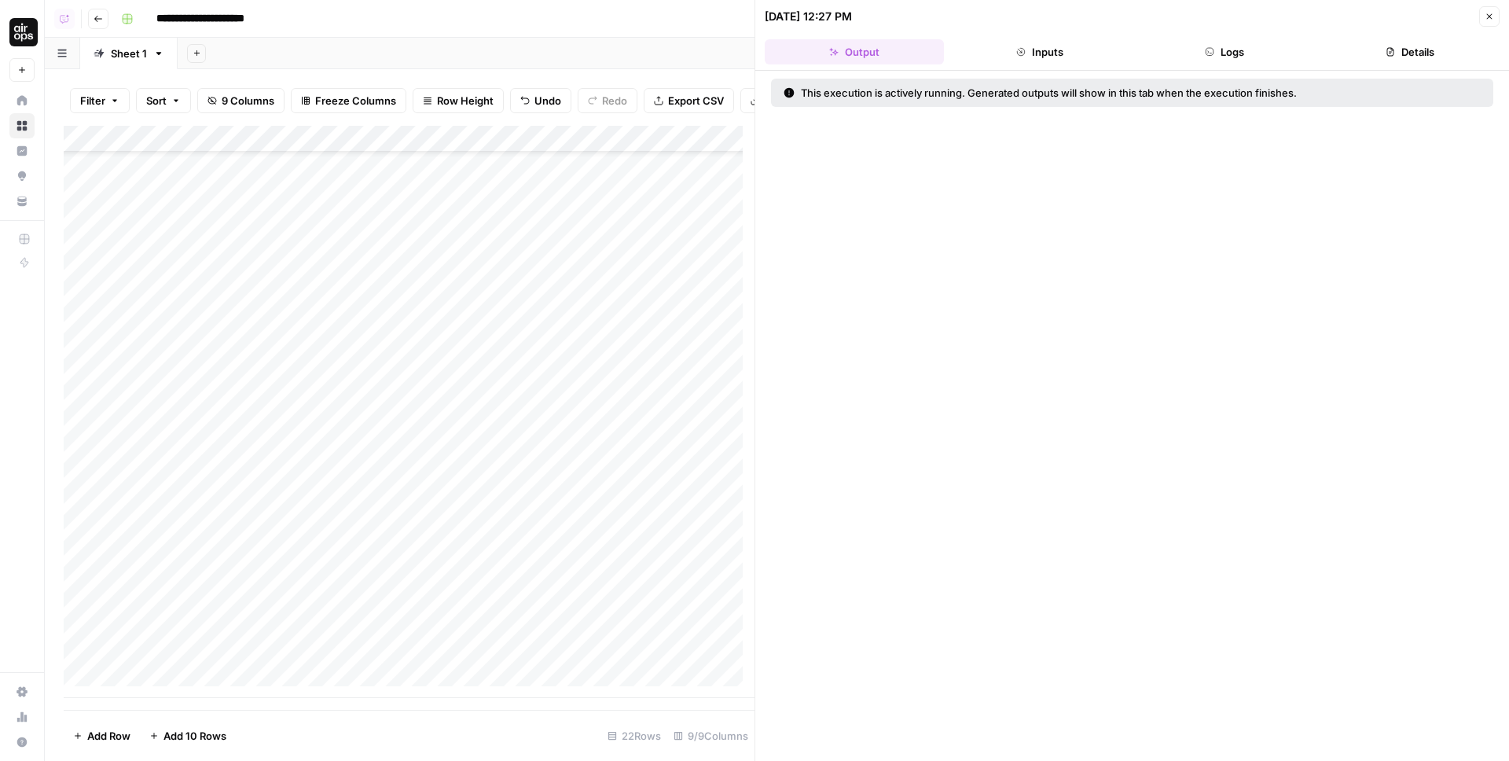
click at [1214, 51] on button "Logs" at bounding box center [1225, 51] width 179 height 25
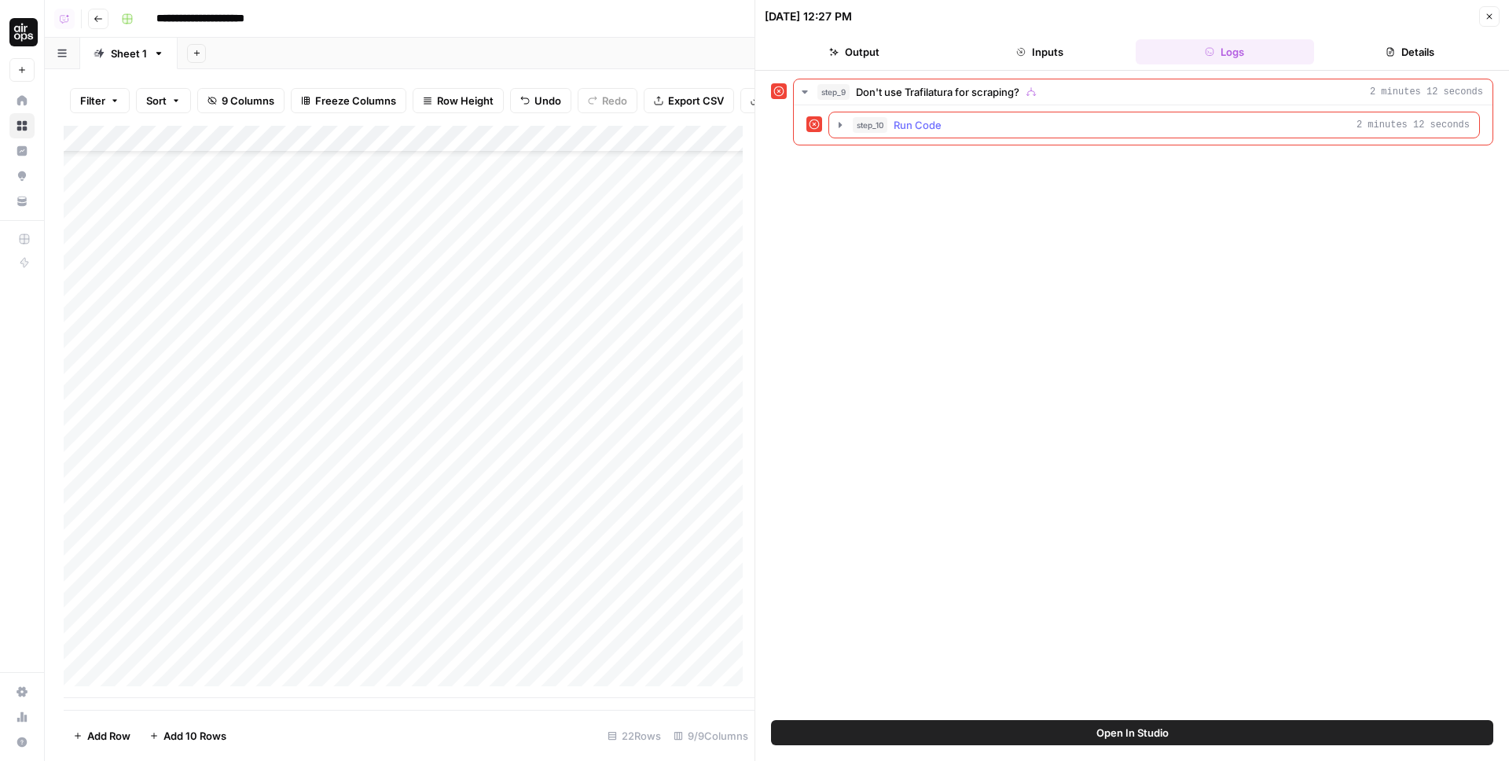
click at [949, 128] on div "step_10 Run Code 2 minutes 12 seconds" at bounding box center [1161, 125] width 617 height 16
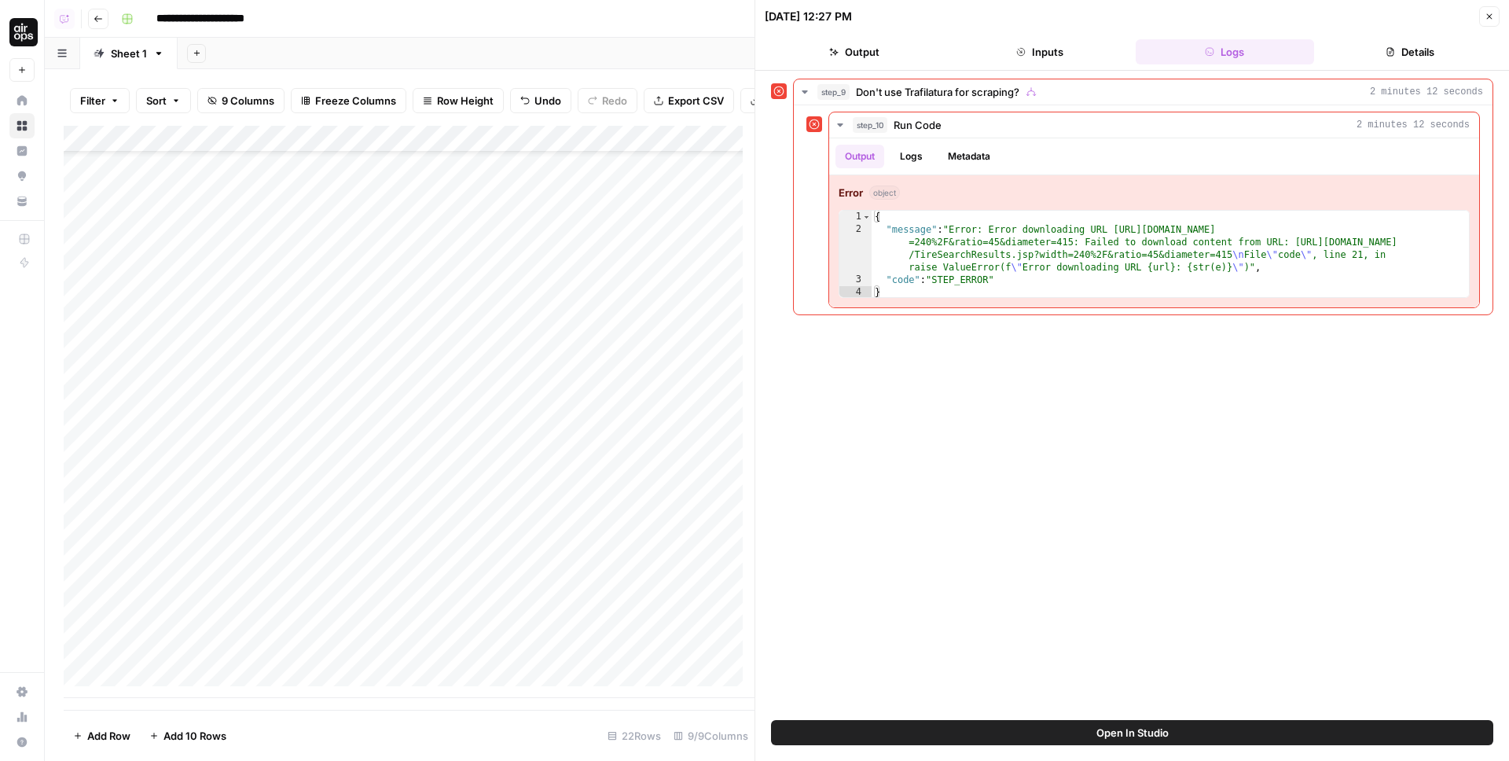
click at [443, 670] on div "Add Column" at bounding box center [409, 412] width 691 height 572
type textarea "*"
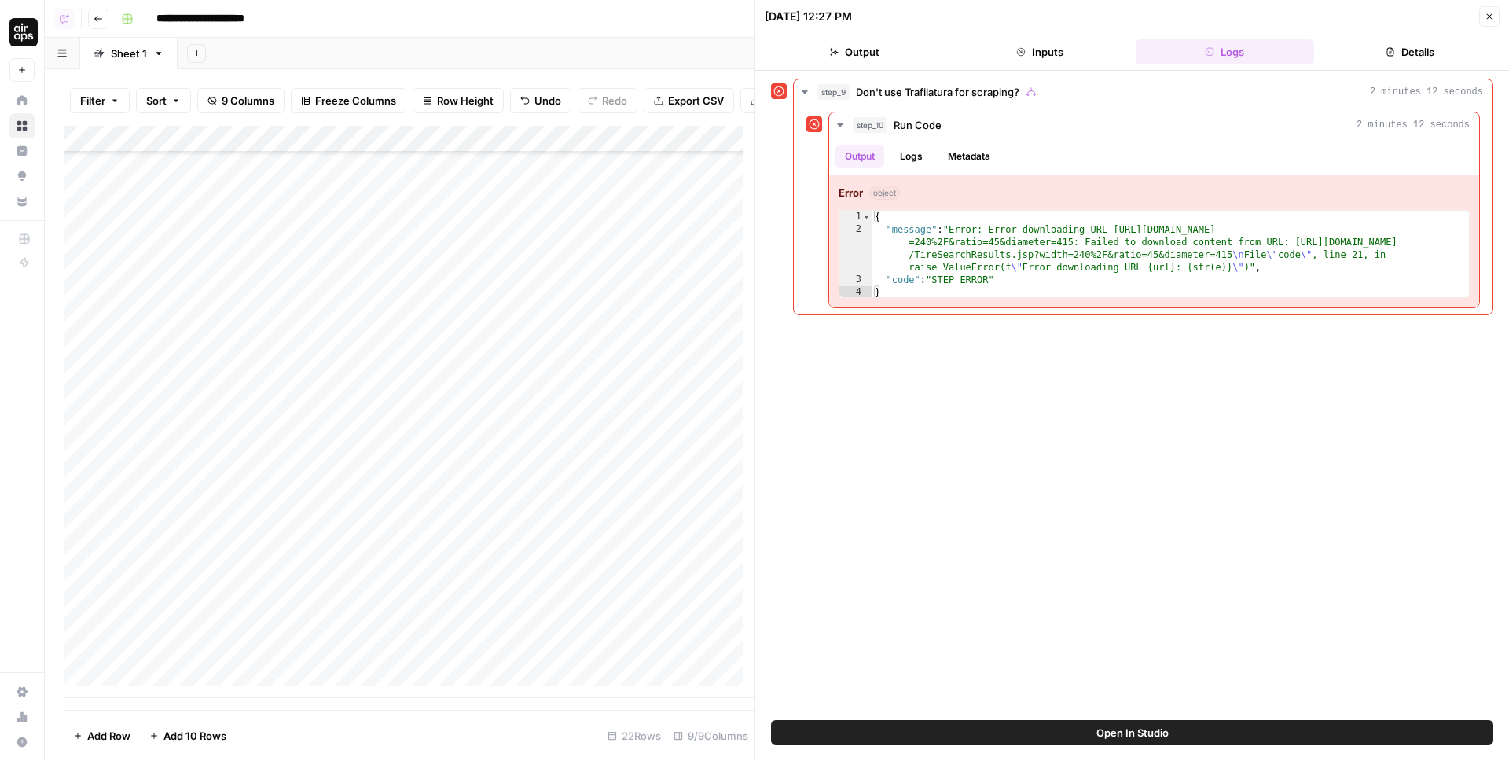
click at [696, 658] on div "Add Column" at bounding box center [409, 412] width 691 height 572
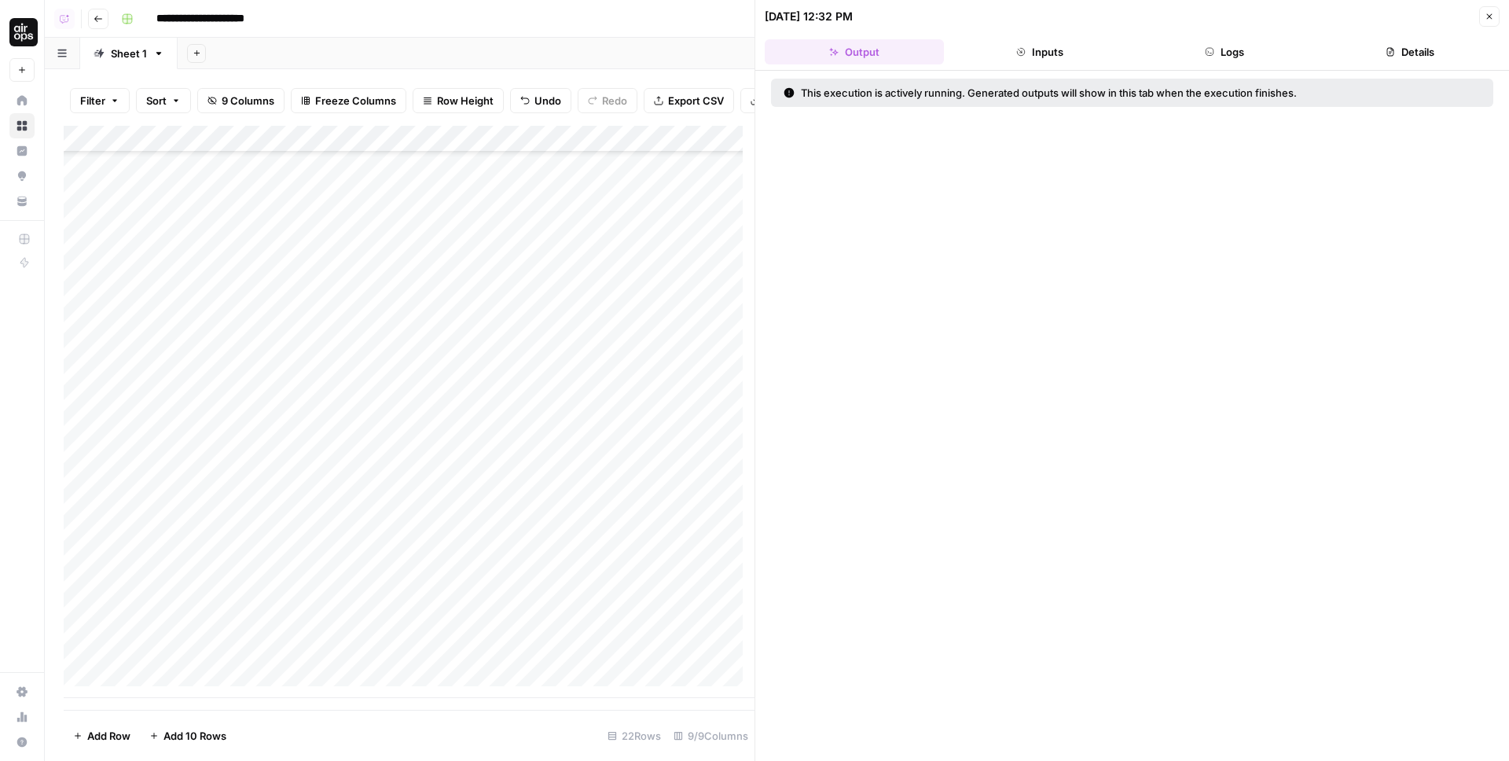
click at [1226, 46] on button "Logs" at bounding box center [1225, 51] width 179 height 25
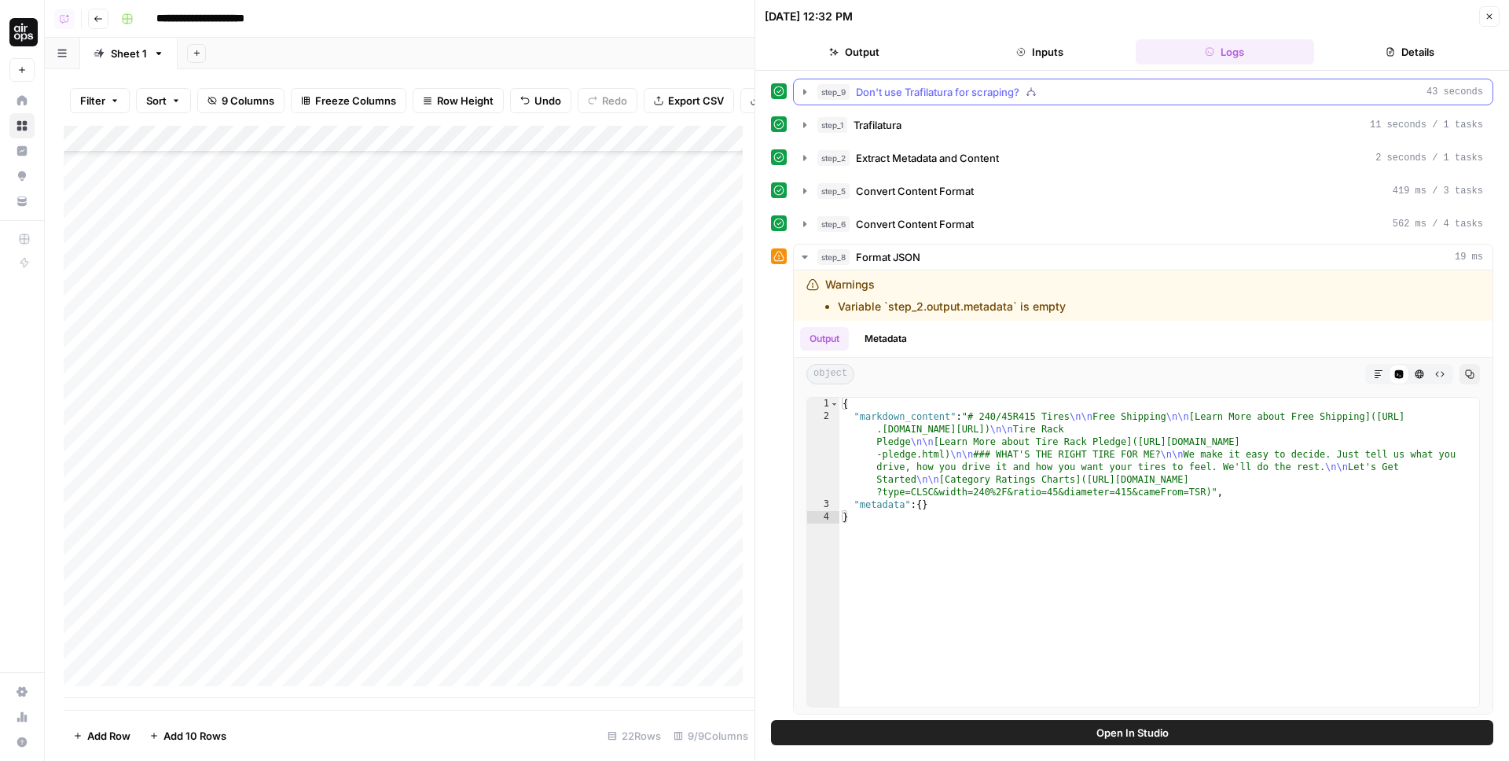
click at [959, 92] on span "Don't use Trafilatura for scraping?" at bounding box center [937, 92] width 163 height 16
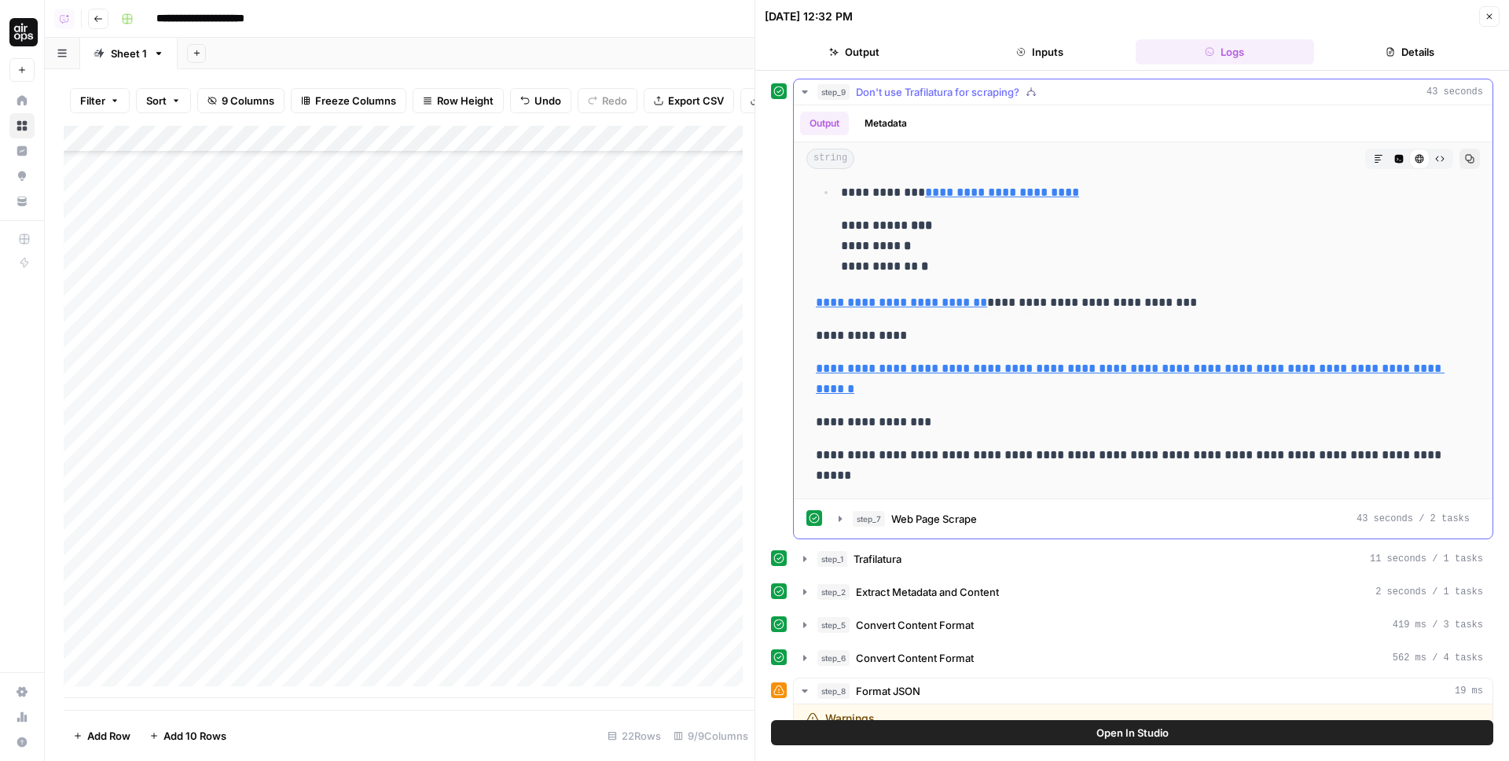
scroll to position [1658, 0]
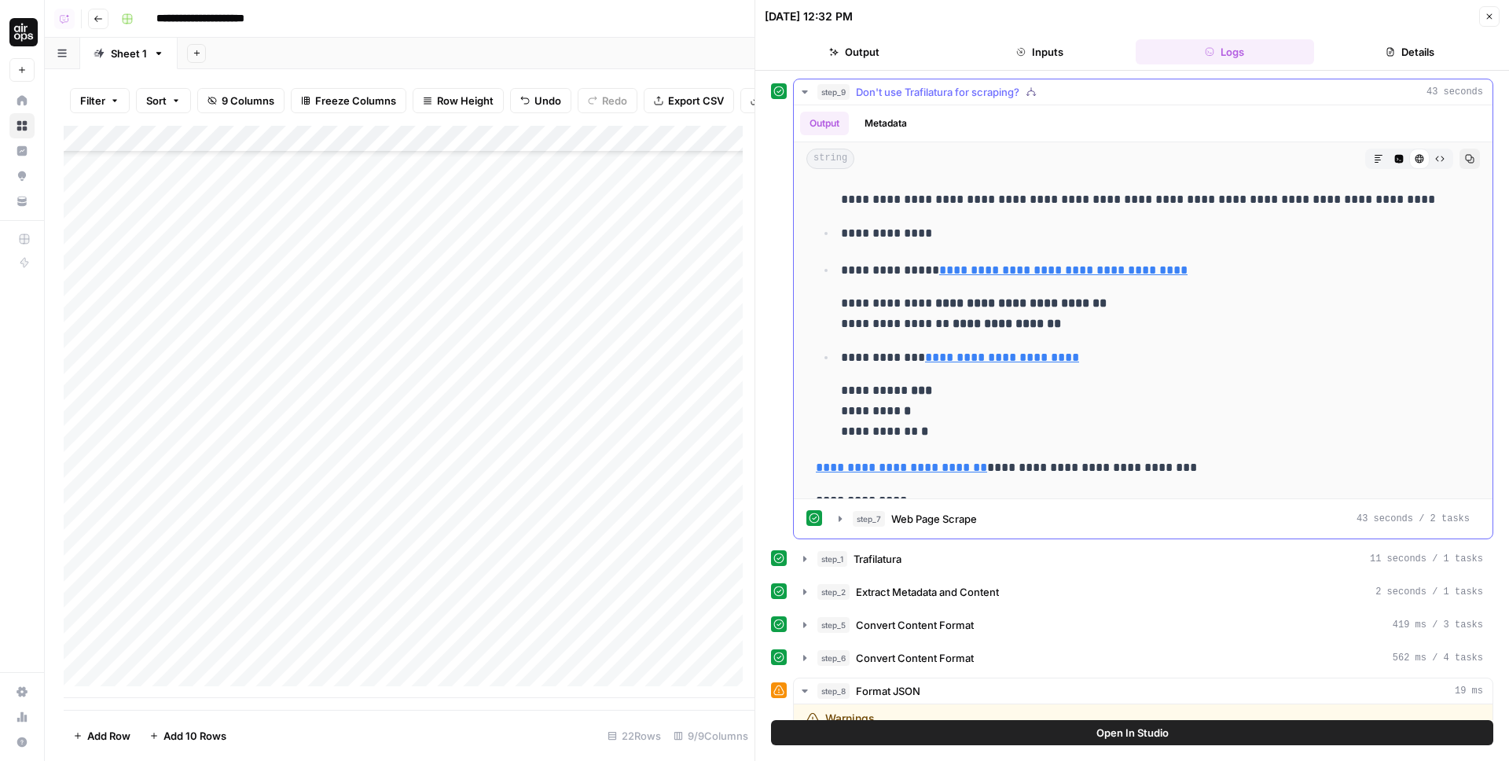
click at [1389, 151] on button "Code Editor" at bounding box center [1399, 159] width 20 height 20
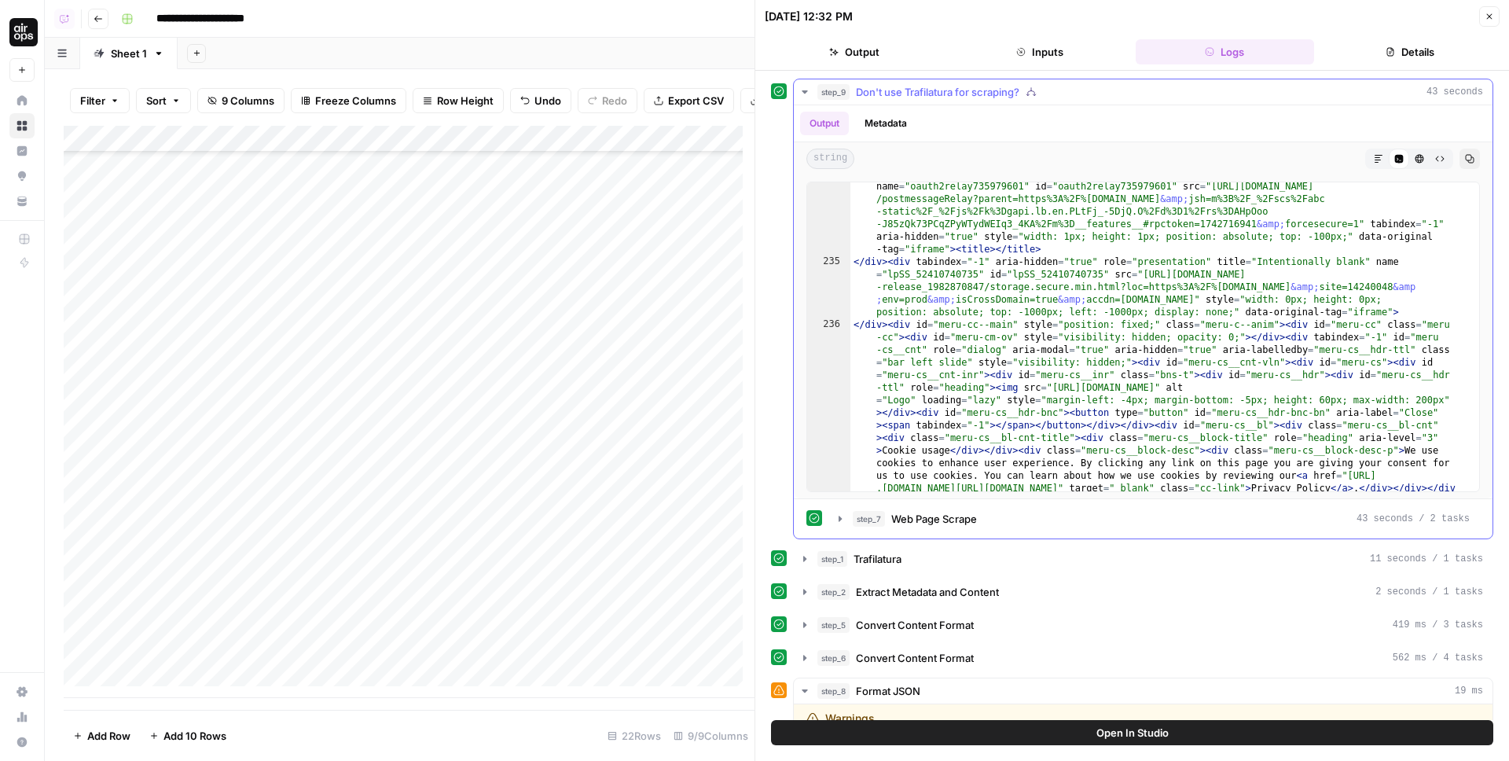
scroll to position [4994, 0]
click at [1415, 158] on icon "button" at bounding box center [1419, 158] width 9 height 9
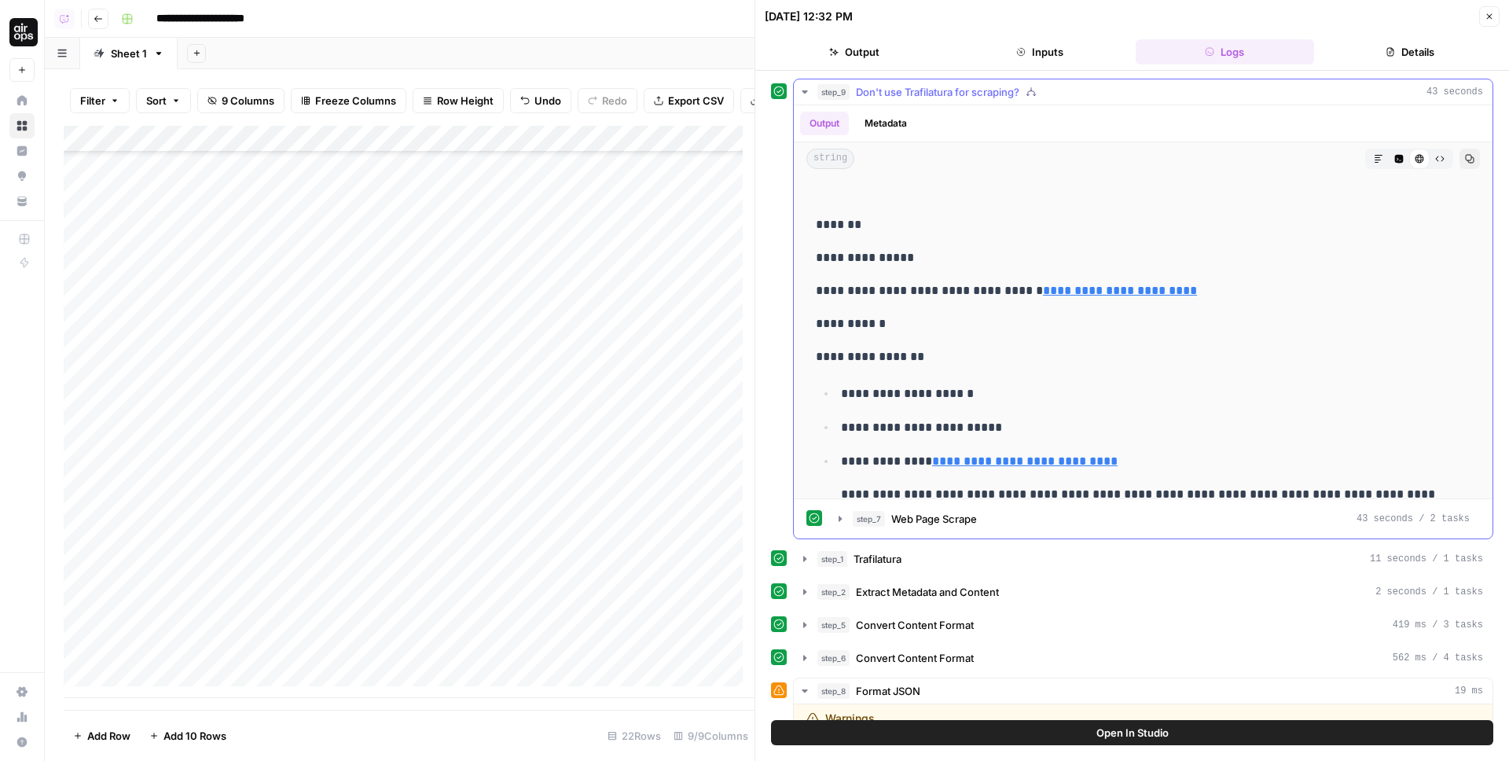
scroll to position [1384, 0]
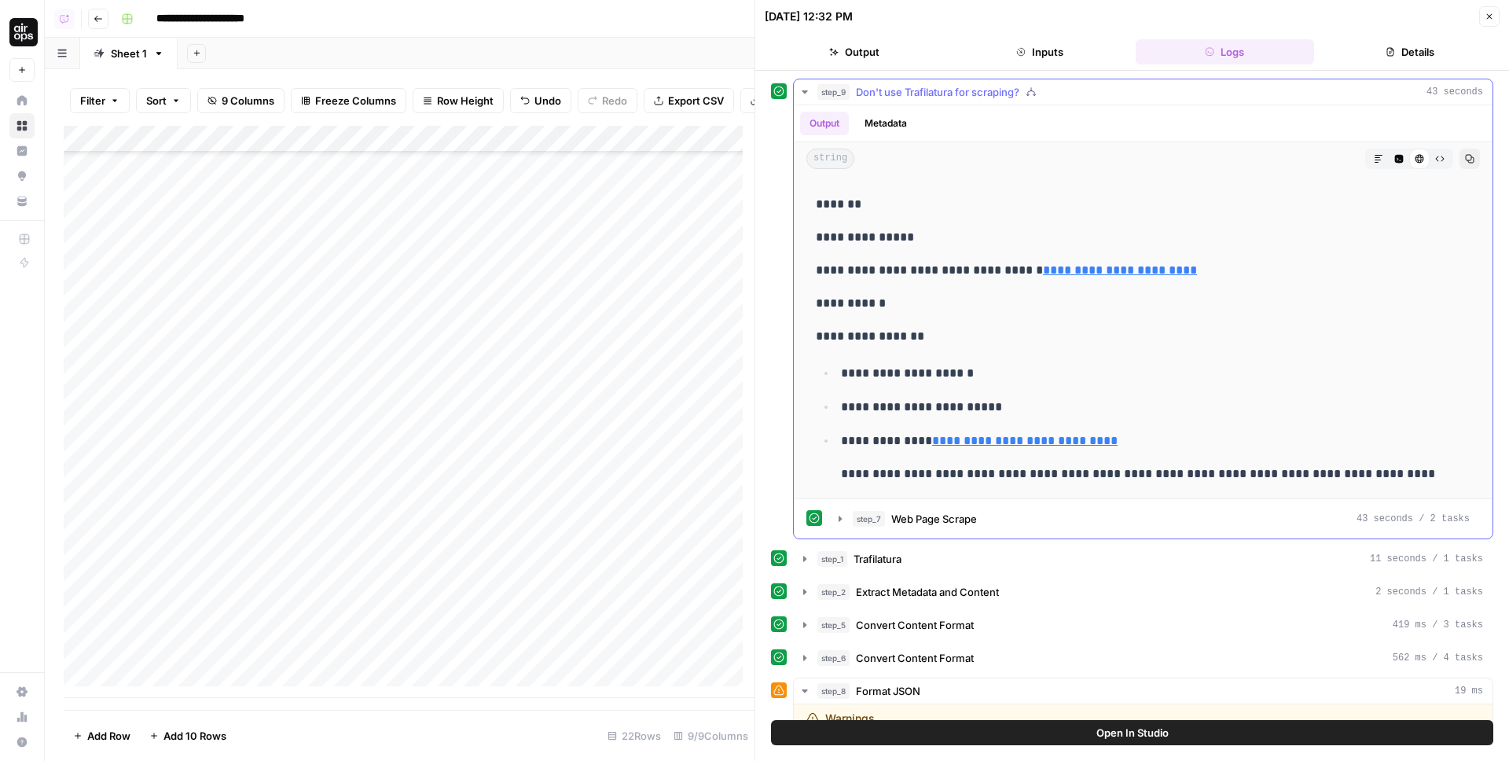
drag, startPoint x: 990, startPoint y: 368, endPoint x: 883, endPoint y: 374, distance: 107.1
click at [883, 374] on p "**********" at bounding box center [1144, 373] width 606 height 20
drag, startPoint x: 873, startPoint y: 373, endPoint x: 948, endPoint y: 372, distance: 74.7
click at [948, 372] on p "**********" at bounding box center [1144, 373] width 606 height 20
copy p "**********"
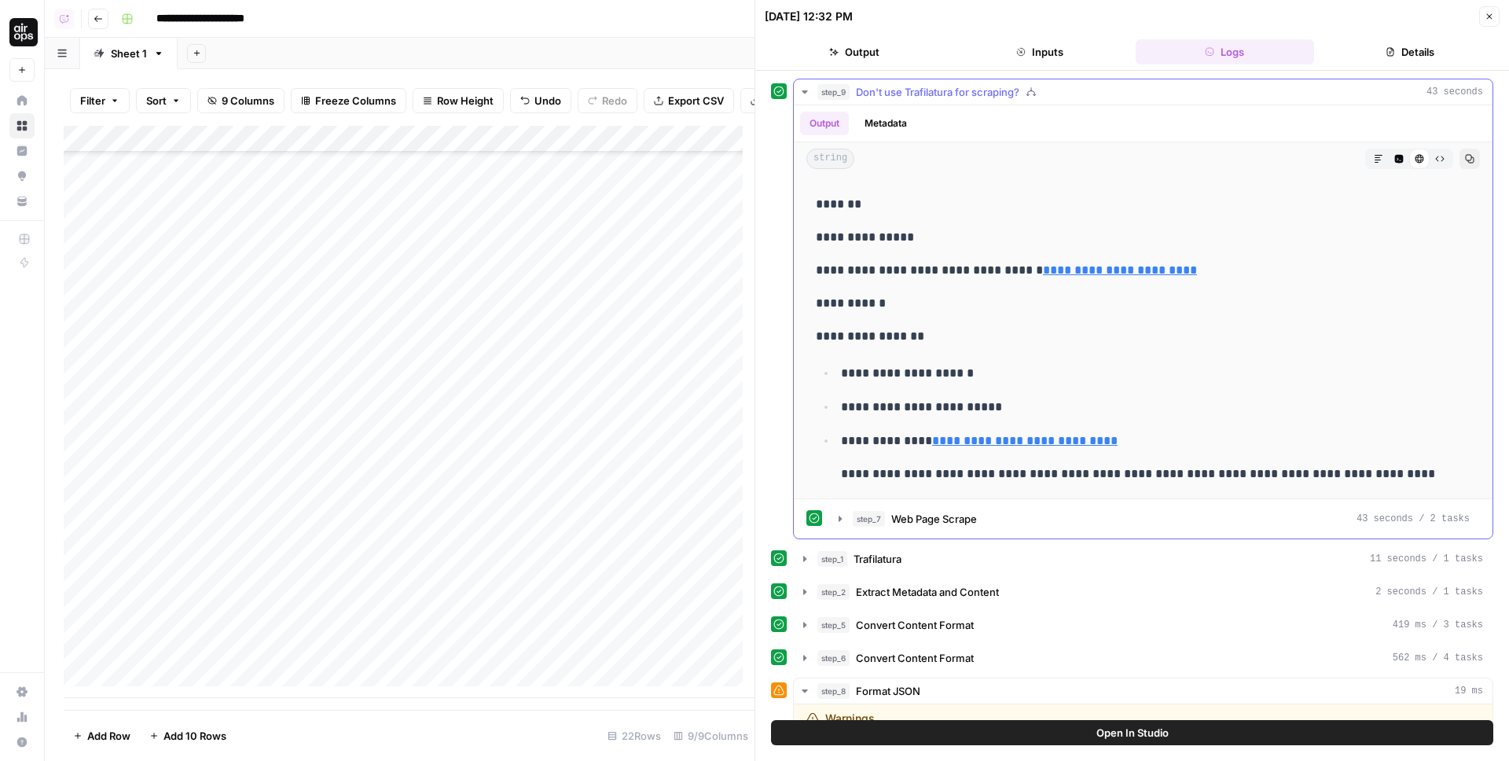
click at [1395, 155] on icon "button" at bounding box center [1399, 159] width 9 height 9
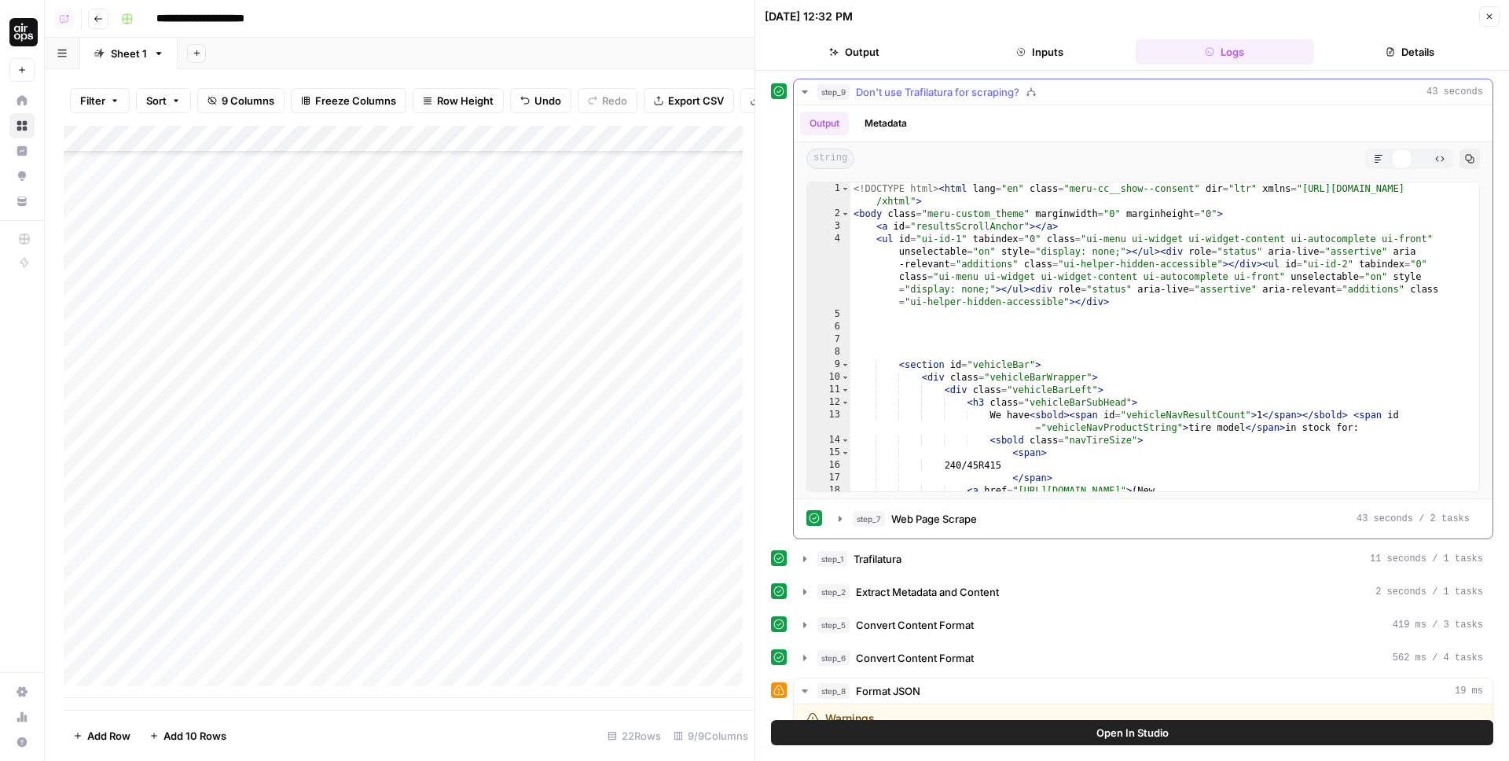
click at [1124, 292] on div "<! DOCTYPE html > < html lang = "en" class = "meru-cc__show--consent" dir = "lt…" at bounding box center [1158, 361] width 617 height 359
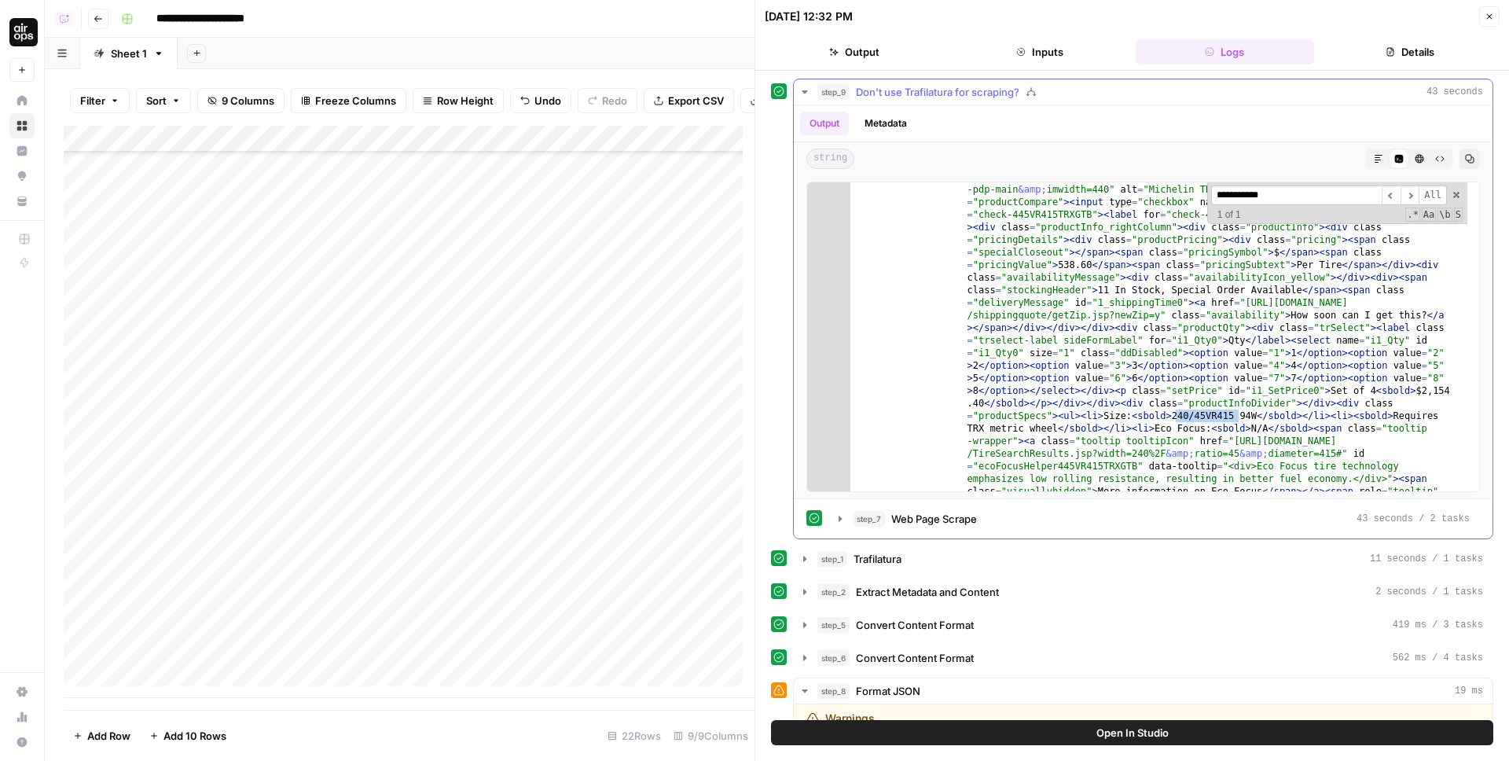
scroll to position [2263, 0]
type input "**********"
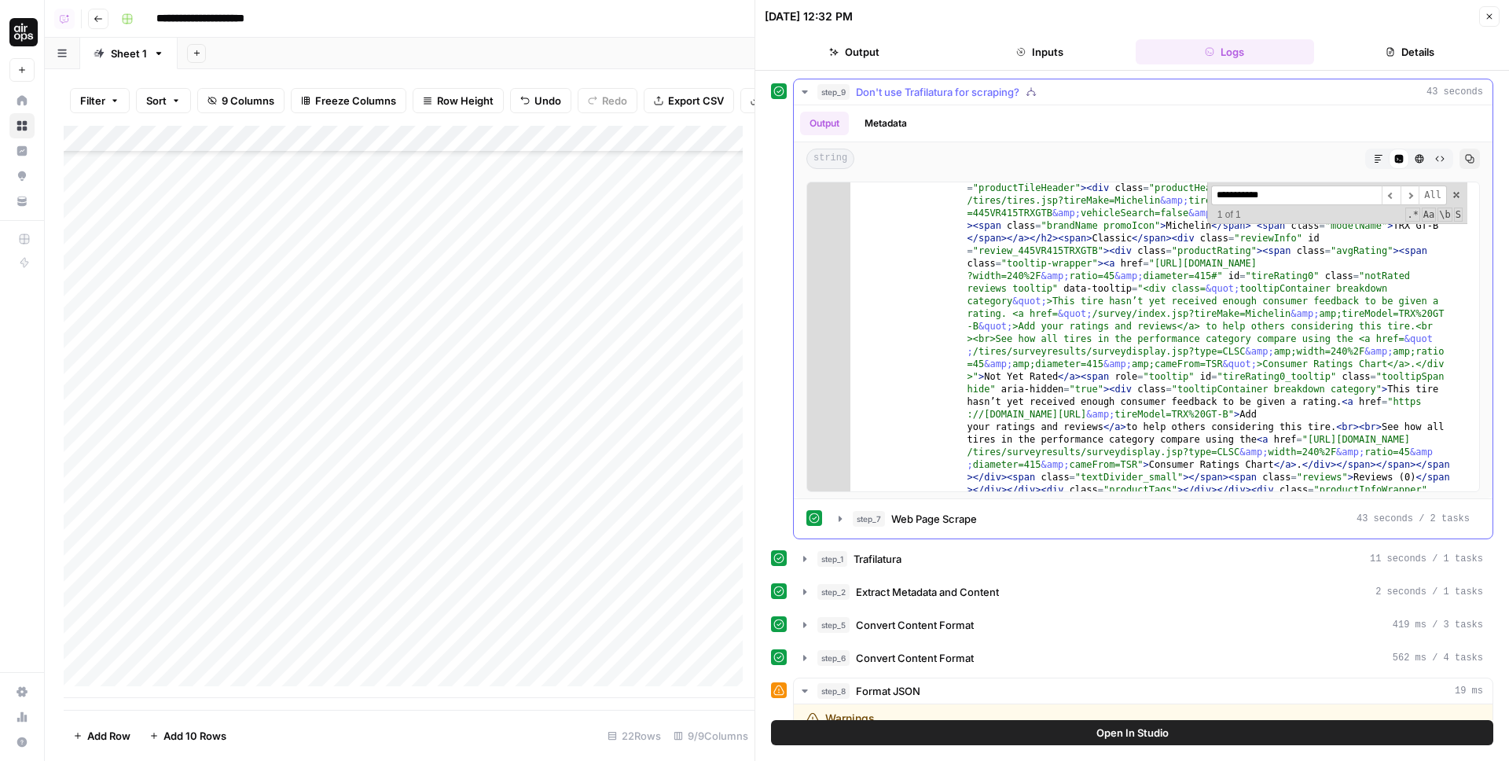
scroll to position [1906, 0]
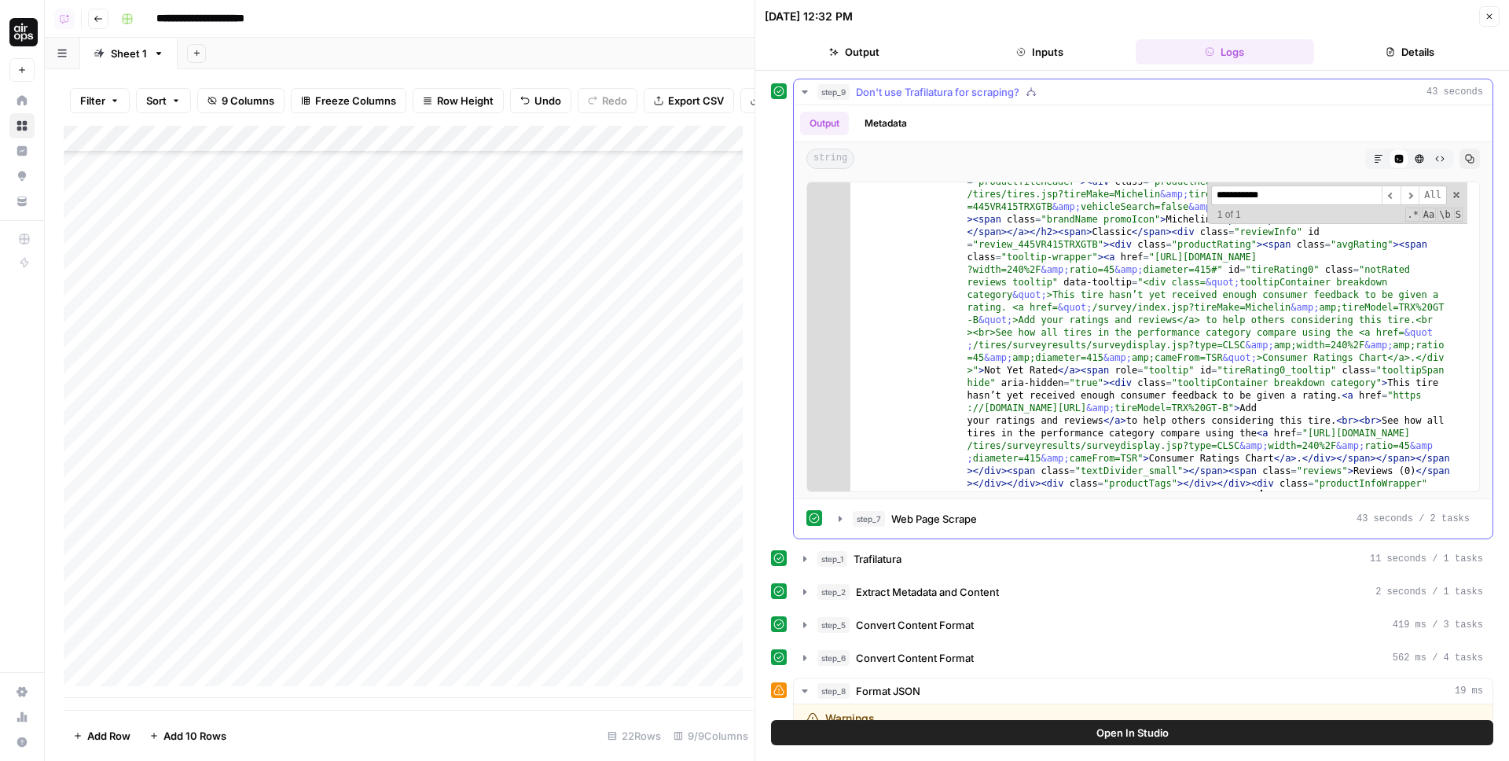
click at [1361, 198] on input "**********" at bounding box center [1296, 195] width 171 height 20
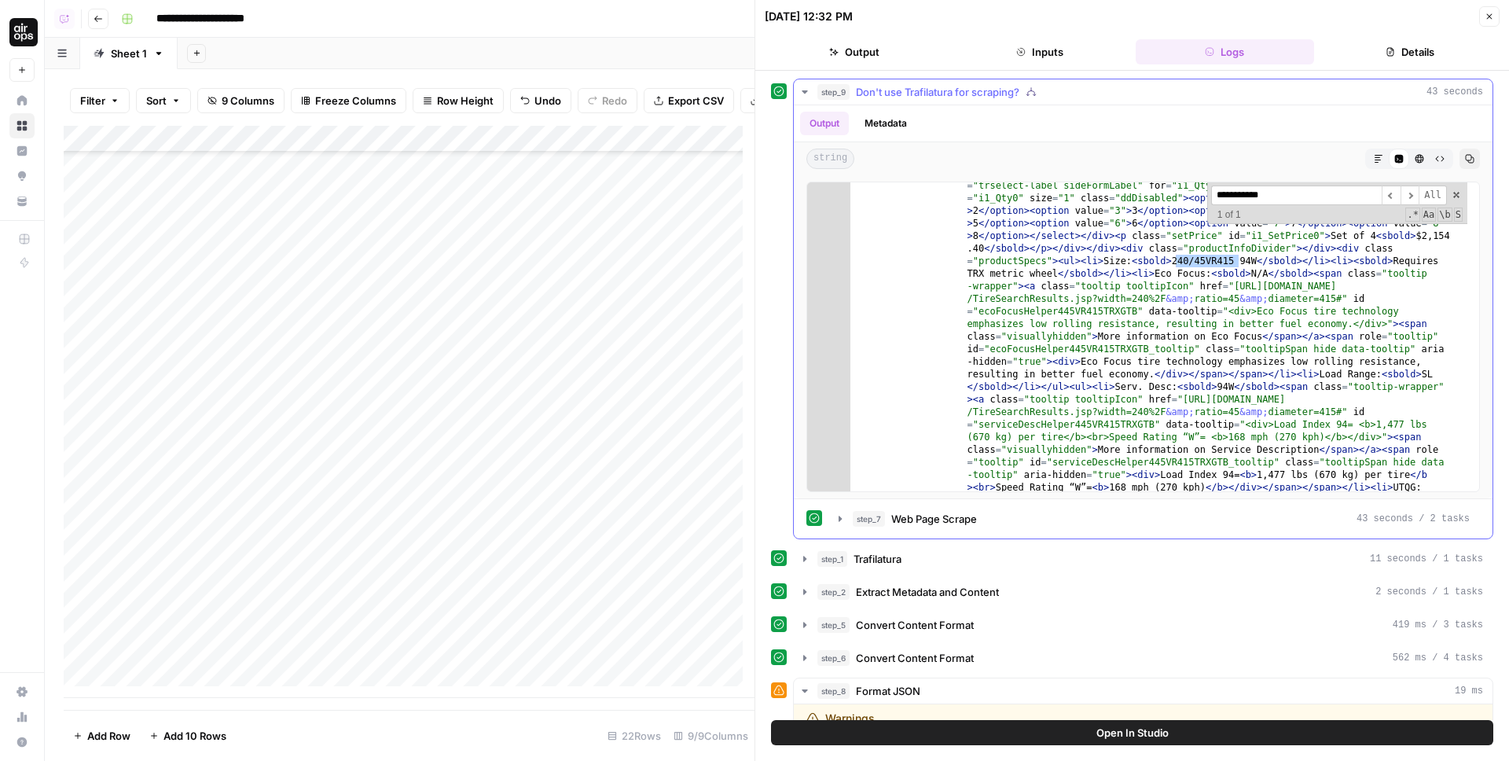
scroll to position [2406, 0]
